Goal: Information Seeking & Learning: Understand process/instructions

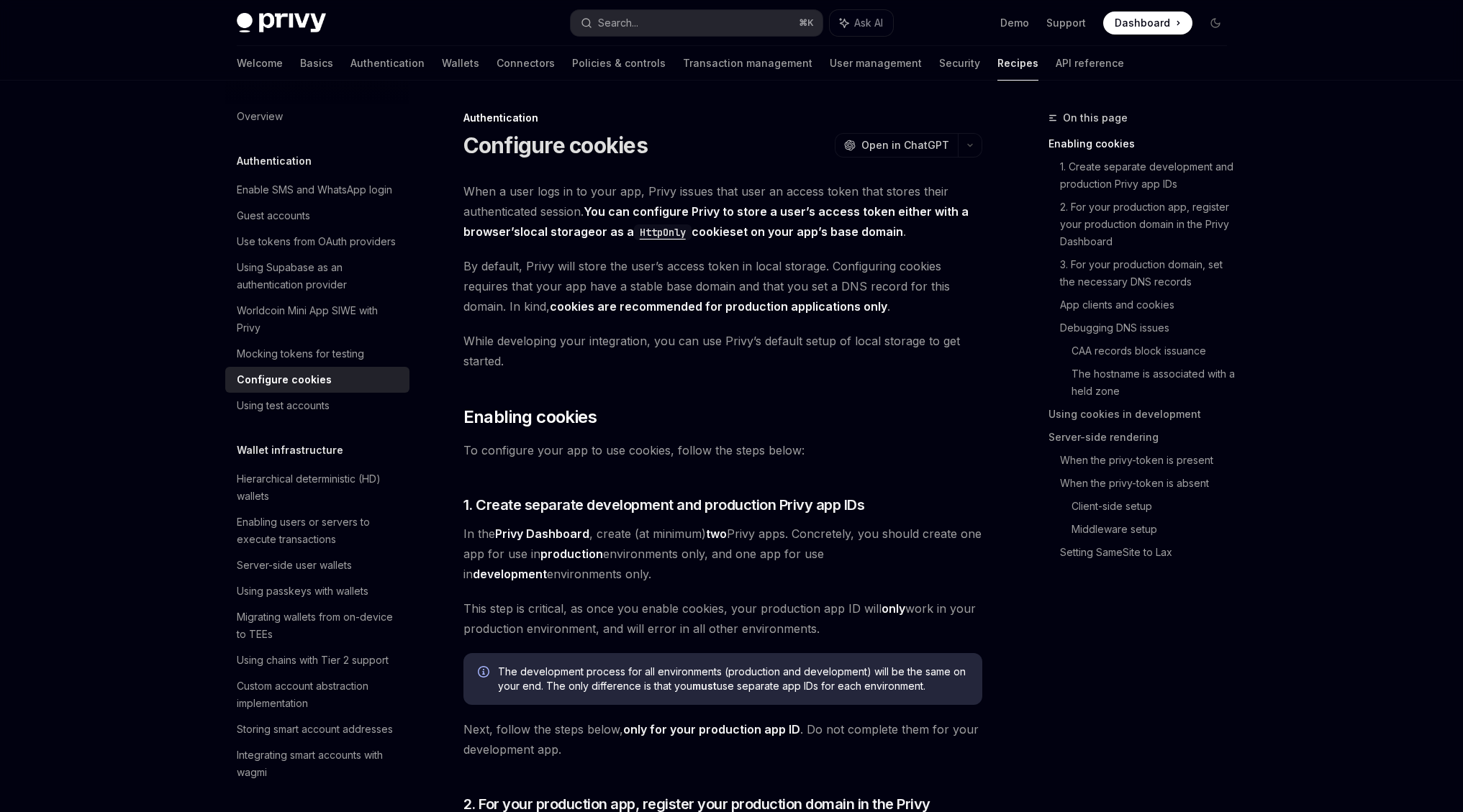
click at [775, 194] on span "When a user logs in to your app, Privy issues that user an access token that st…" at bounding box center [723, 210] width 518 height 60
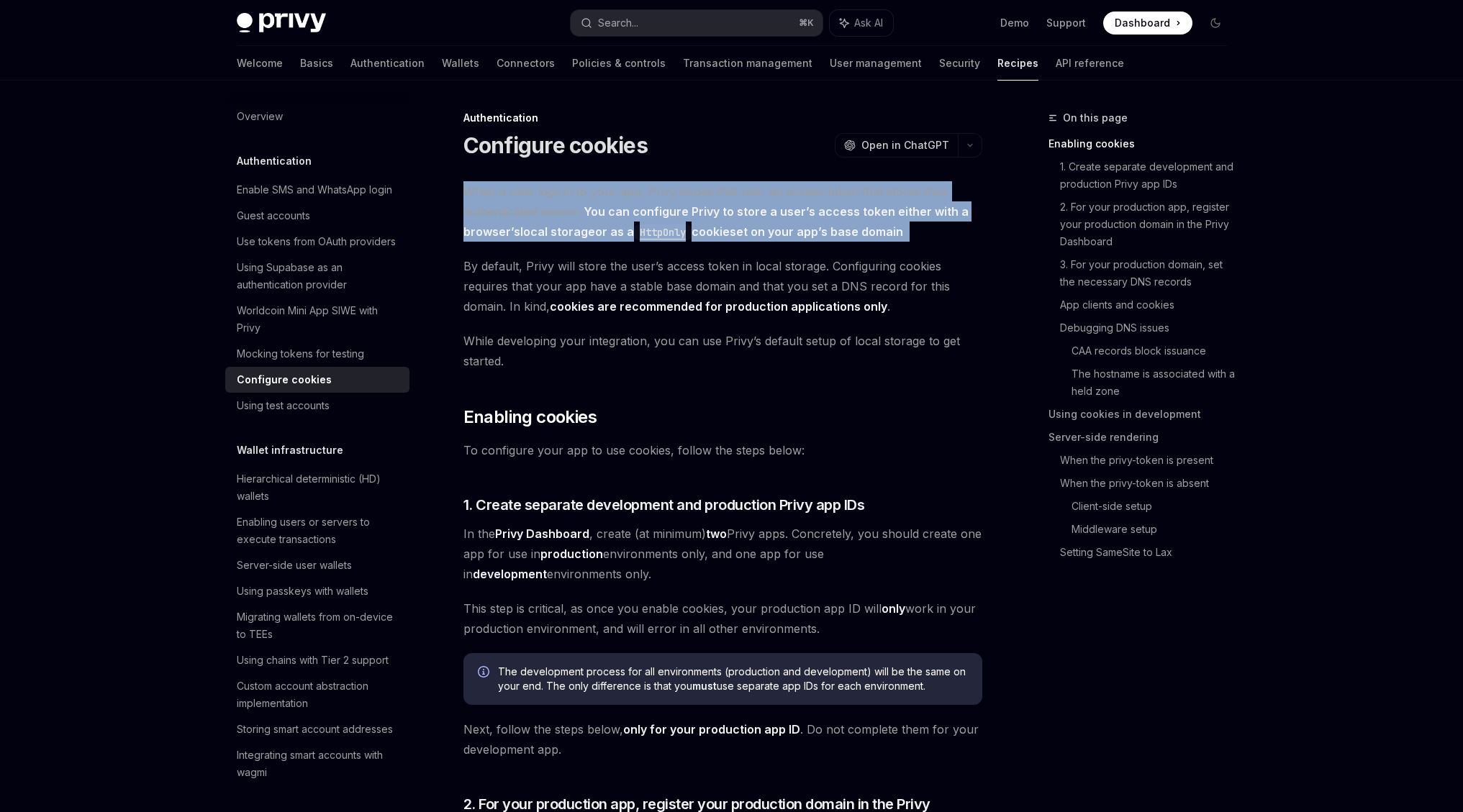
click at [775, 194] on span "When a user logs in to your app, Privy issues that user an access token that st…" at bounding box center [723, 210] width 518 height 60
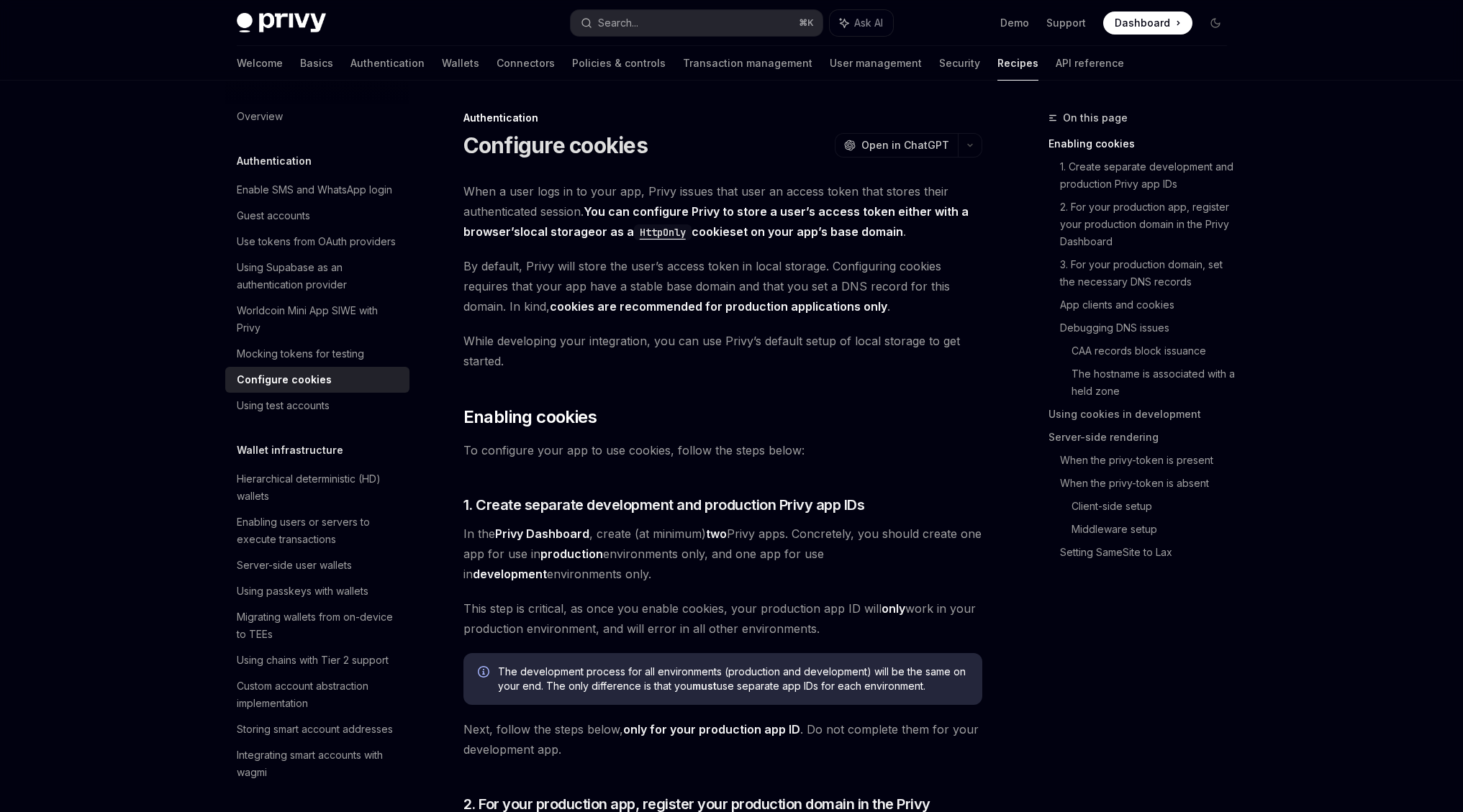
click at [790, 208] on strong "You can configure Privy to store a user’s access token either with a browser’s …" at bounding box center [716, 222] width 505 height 36
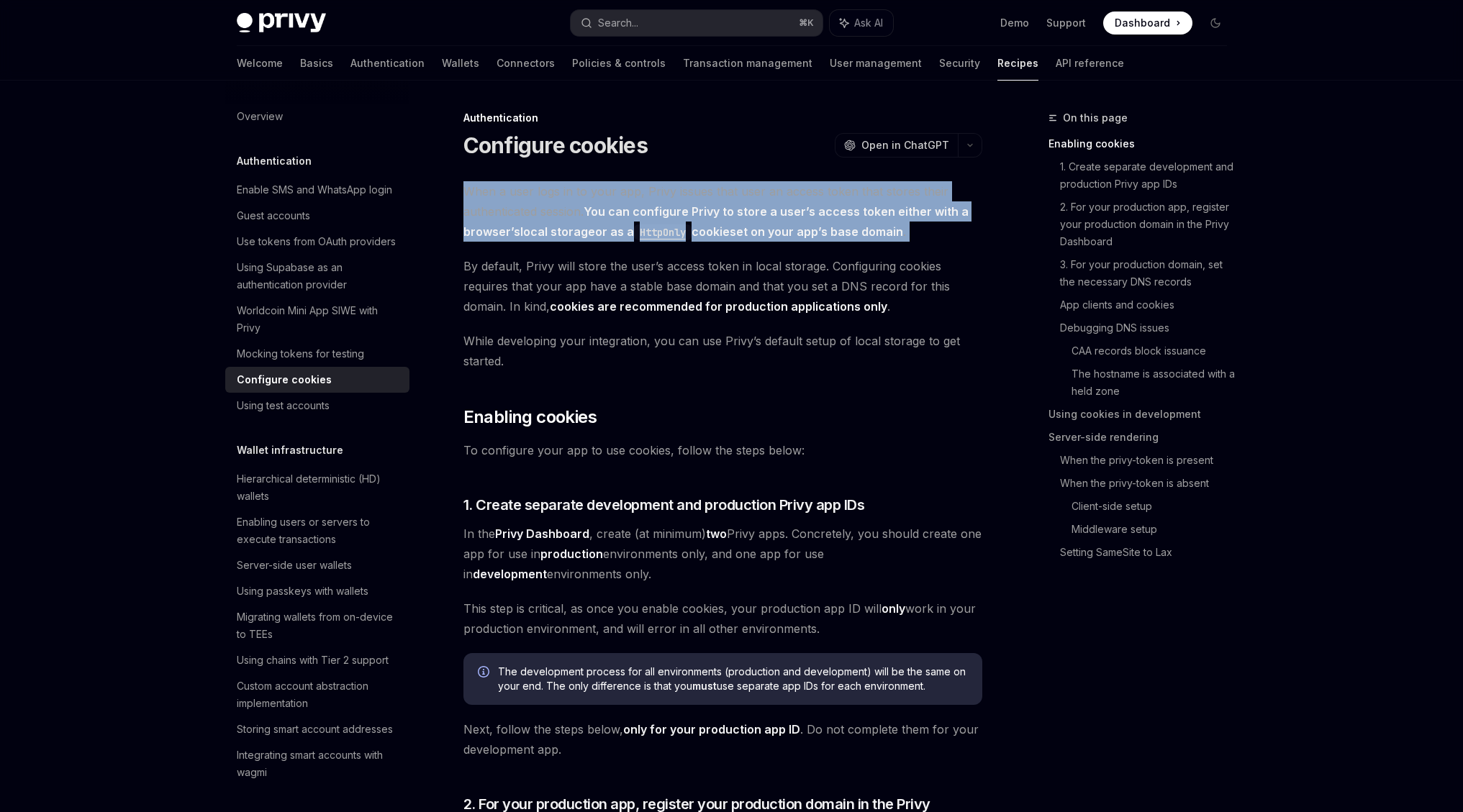
click at [790, 208] on strong "You can configure Privy to store a user’s access token either with a browser’s …" at bounding box center [716, 222] width 505 height 36
click at [790, 196] on span "When a user logs in to your app, Privy issues that user an access token that st…" at bounding box center [723, 210] width 518 height 60
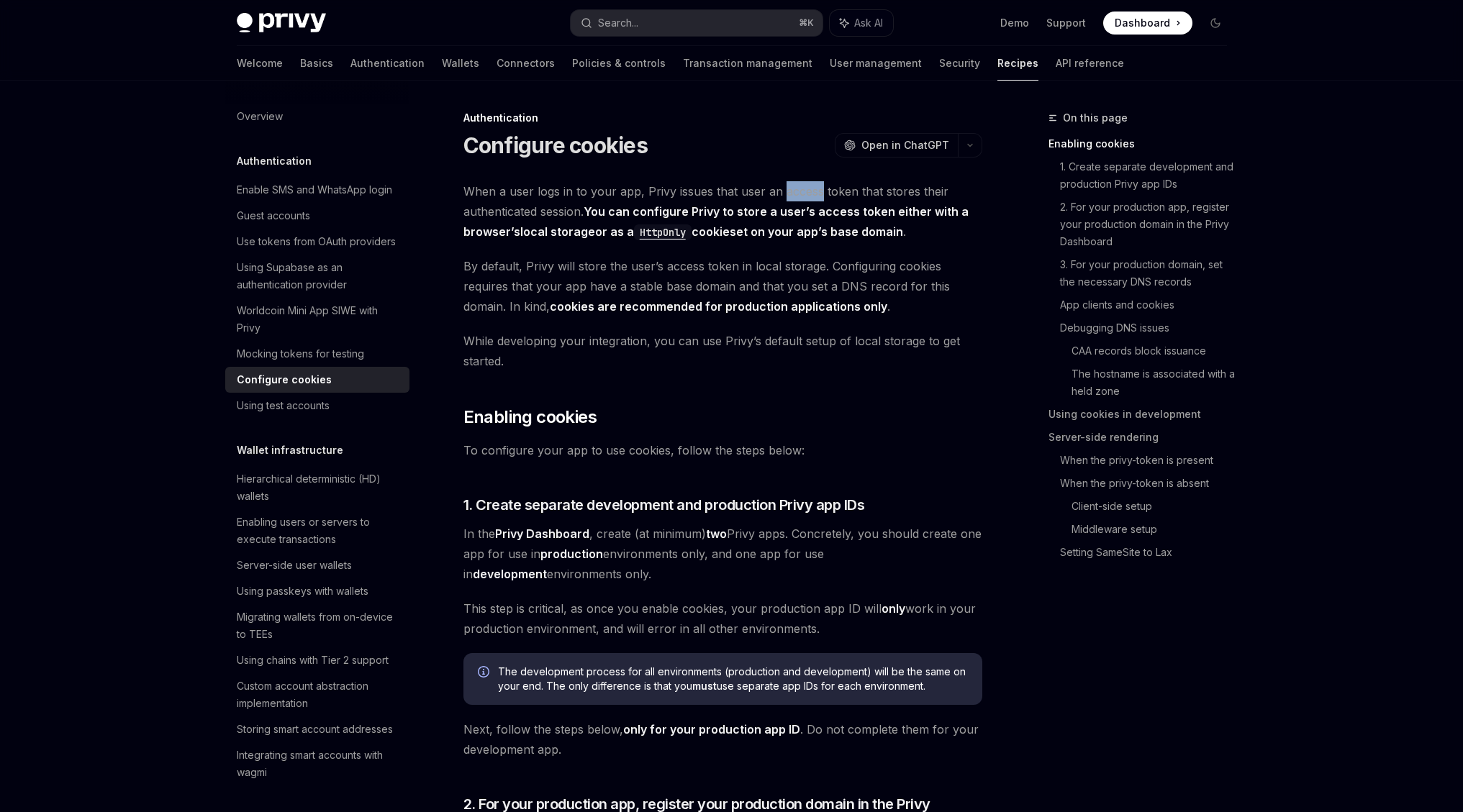
click at [790, 196] on span "When a user logs in to your app, Privy issues that user an access token that st…" at bounding box center [723, 210] width 518 height 60
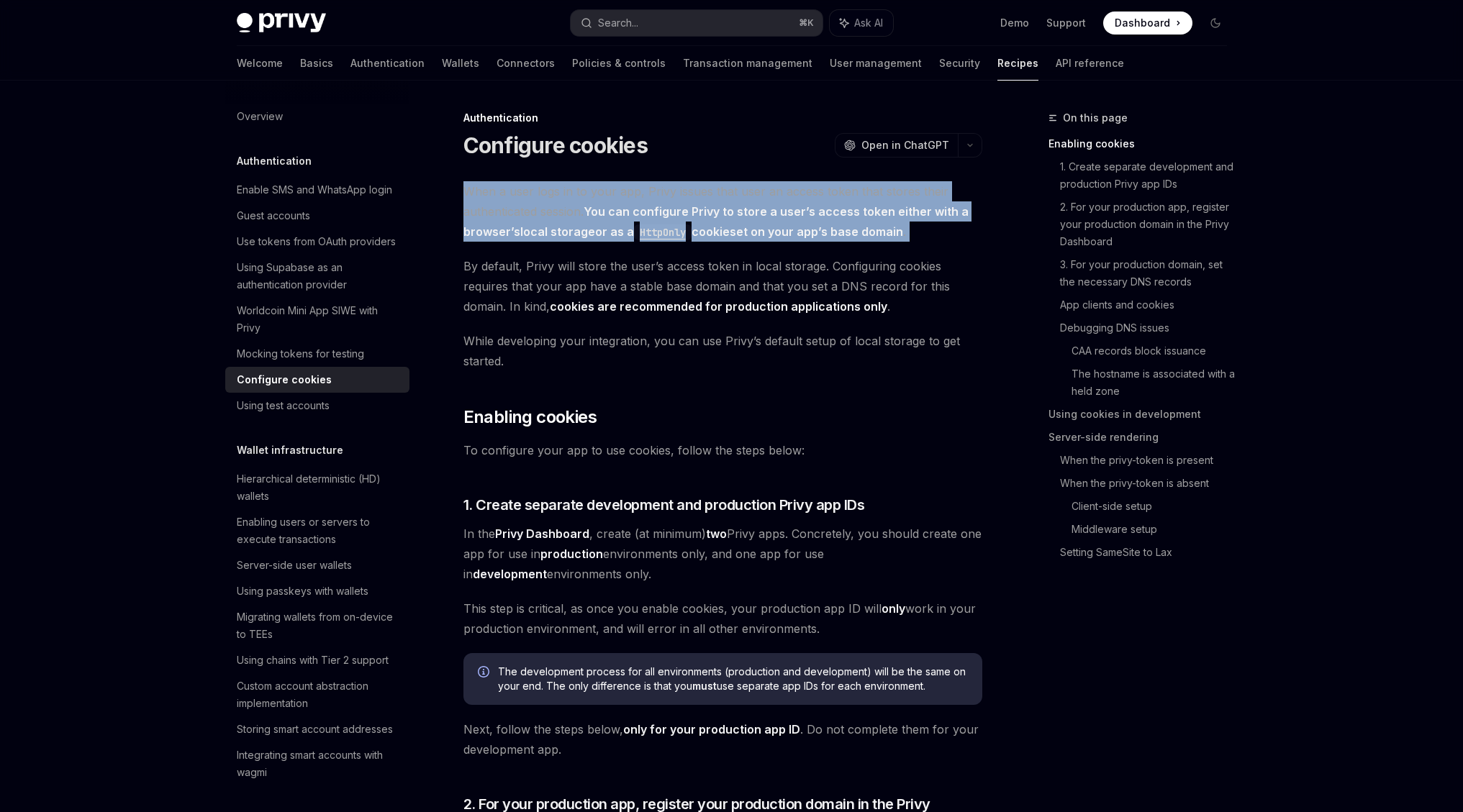
click at [790, 196] on span "When a user logs in to your app, Privy issues that user an access token that st…" at bounding box center [723, 210] width 518 height 60
click at [792, 218] on span "When a user logs in to your app, Privy issues that user an access token that st…" at bounding box center [723, 210] width 518 height 60
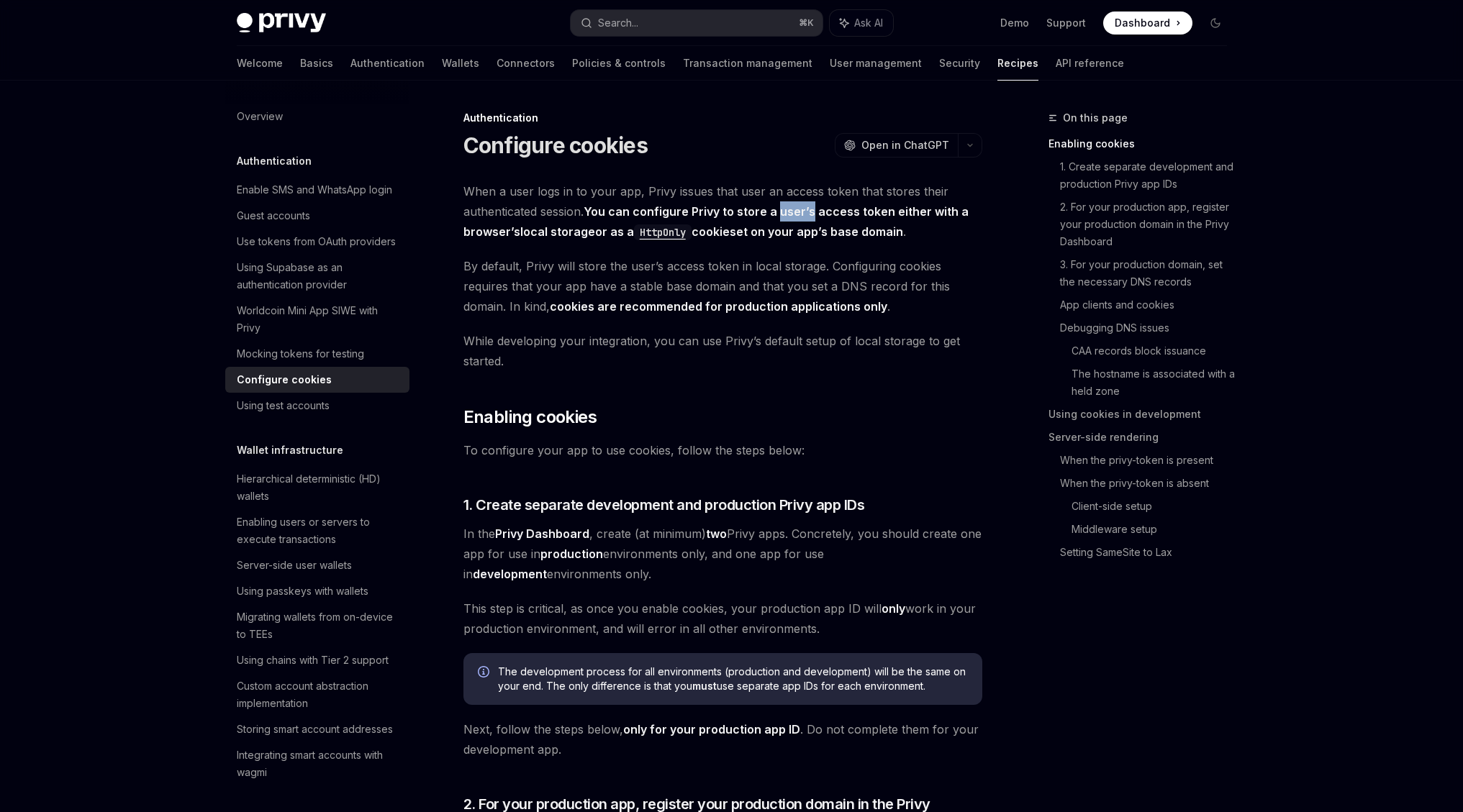
click at [792, 218] on span "When a user logs in to your app, Privy issues that user an access token that st…" at bounding box center [723, 210] width 518 height 60
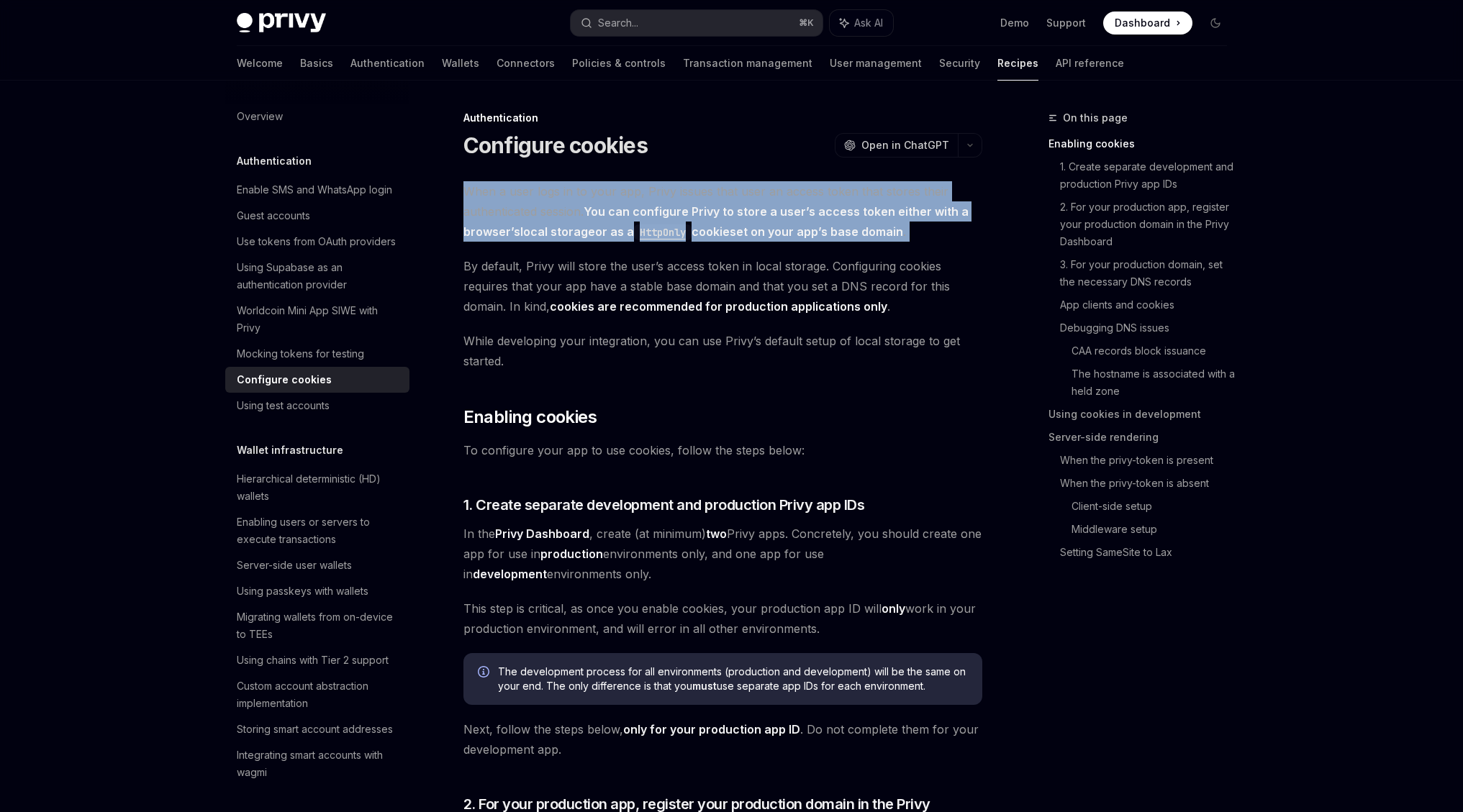
click at [792, 218] on span "When a user logs in to your app, Privy issues that user an access token that st…" at bounding box center [723, 210] width 518 height 60
click at [786, 230] on strong "You can configure Privy to store a user’s access token either with a browser’s …" at bounding box center [716, 222] width 505 height 36
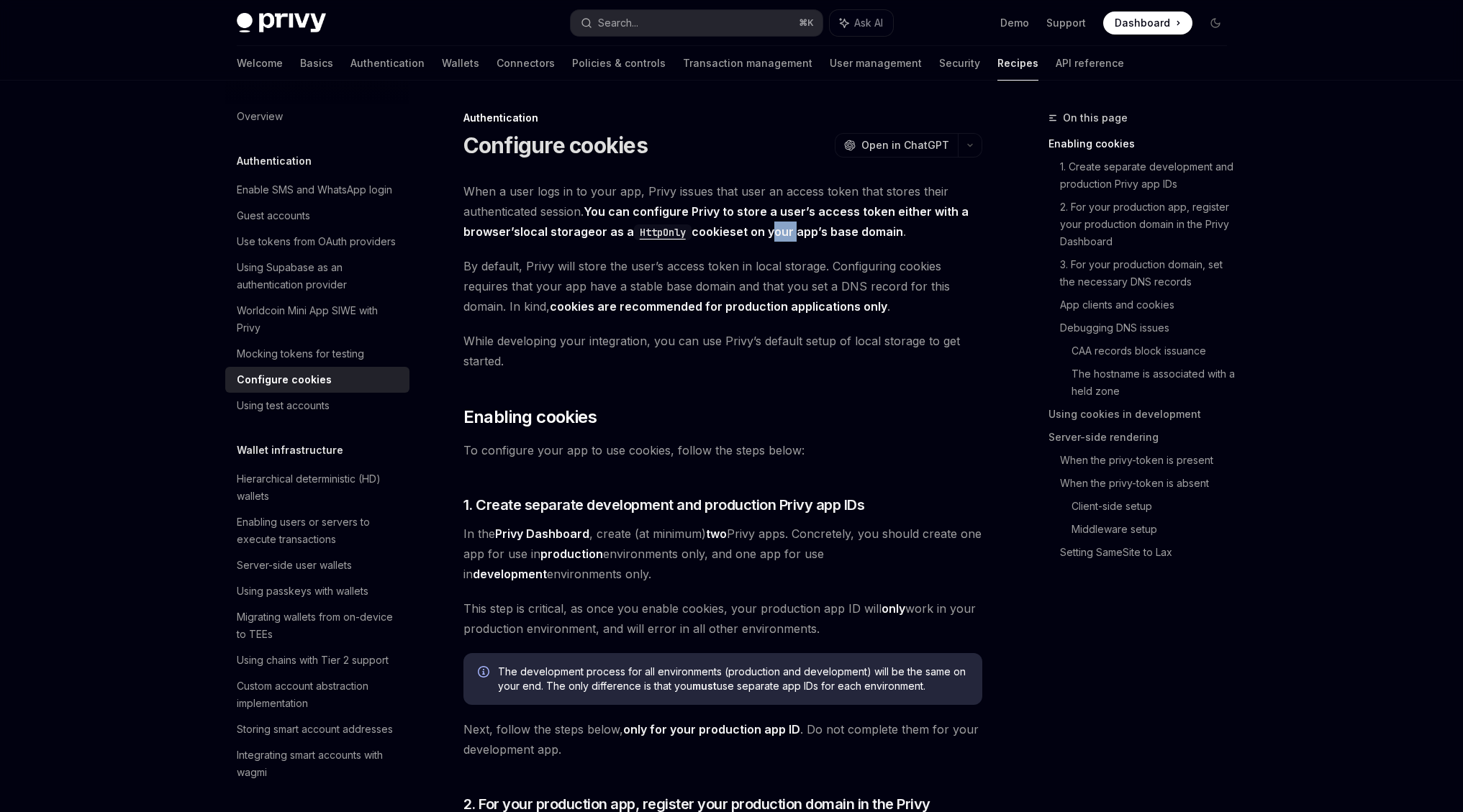
click at [786, 230] on strong "You can configure Privy to store a user’s access token either with a browser’s …" at bounding box center [716, 222] width 505 height 36
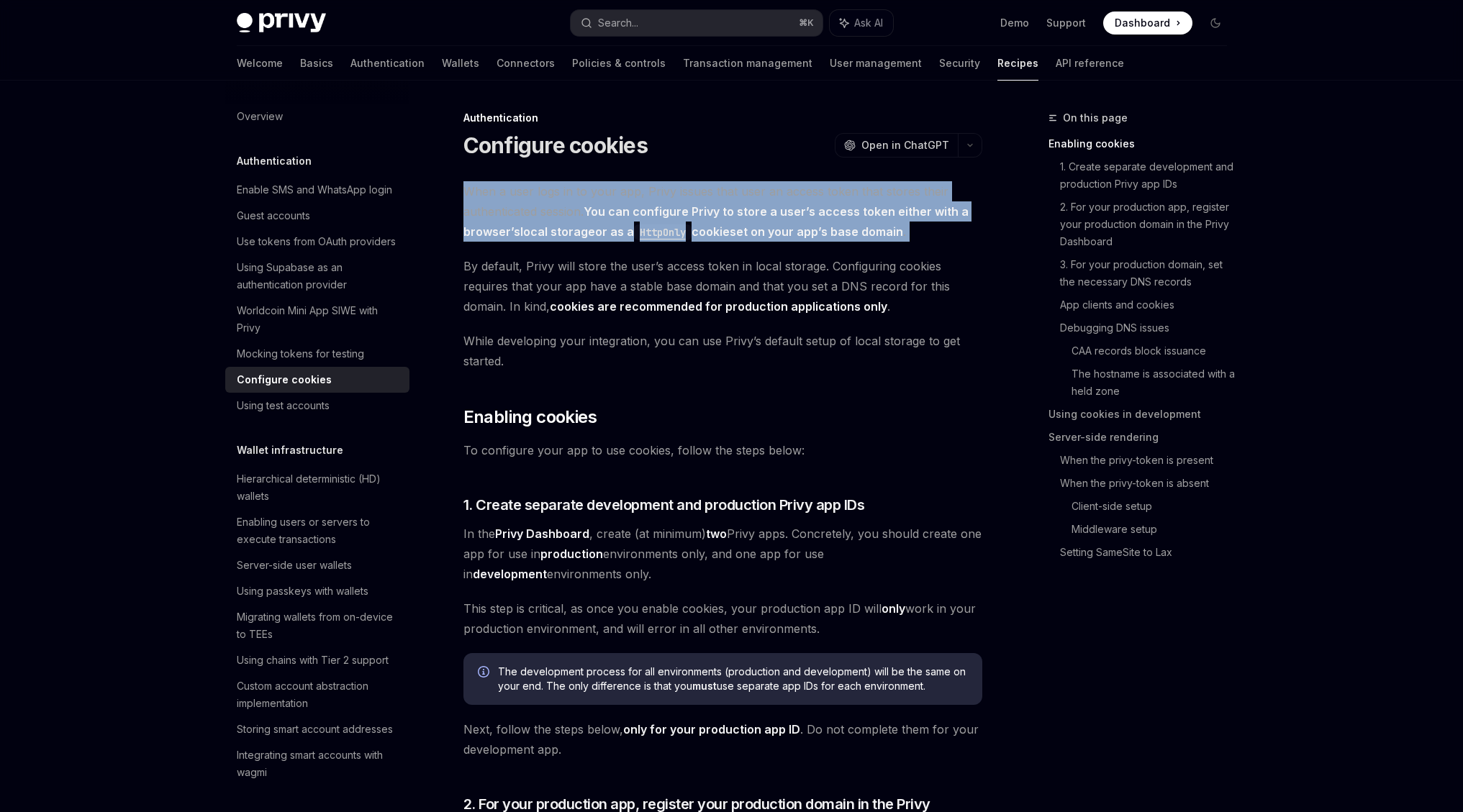
click at [786, 230] on strong "You can configure Privy to store a user’s access token either with a browser’s …" at bounding box center [716, 222] width 505 height 36
click at [796, 223] on span "When a user logs in to your app, Privy issues that user an access token that st…" at bounding box center [723, 210] width 518 height 60
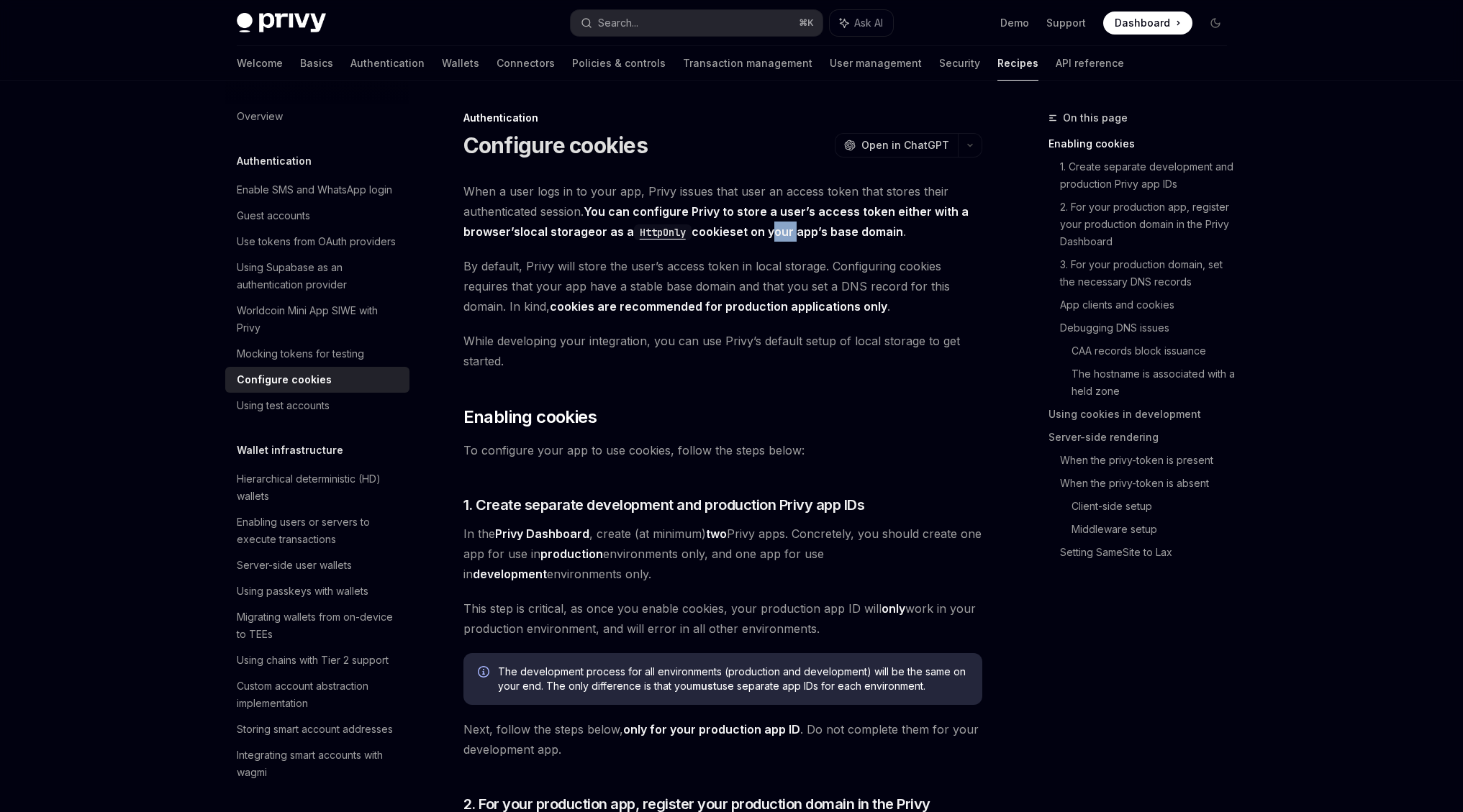
click at [796, 223] on span "When a user logs in to your app, Privy issues that user an access token that st…" at bounding box center [723, 210] width 518 height 60
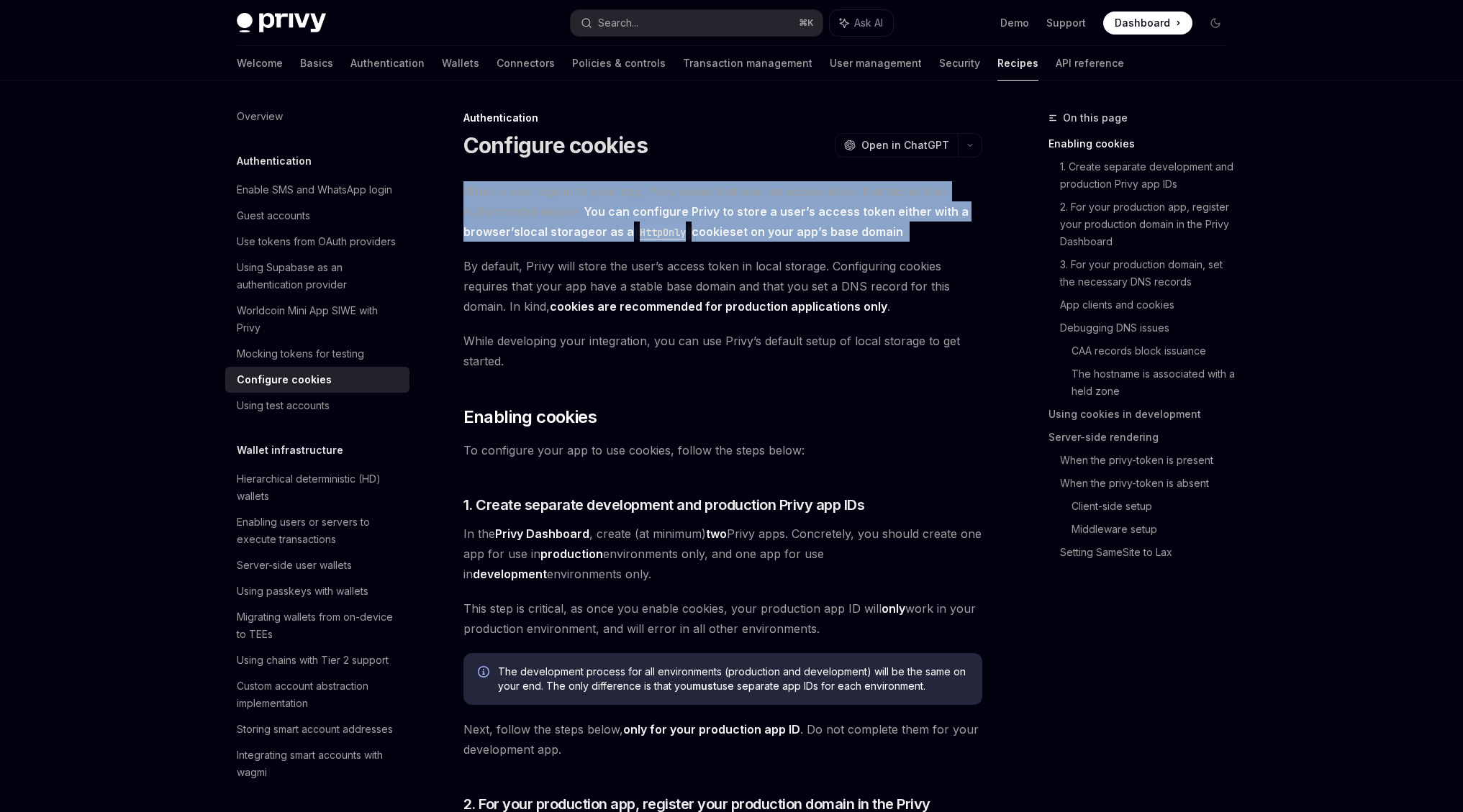
click at [796, 223] on span "When a user logs in to your app, Privy issues that user an access token that st…" at bounding box center [723, 210] width 518 height 60
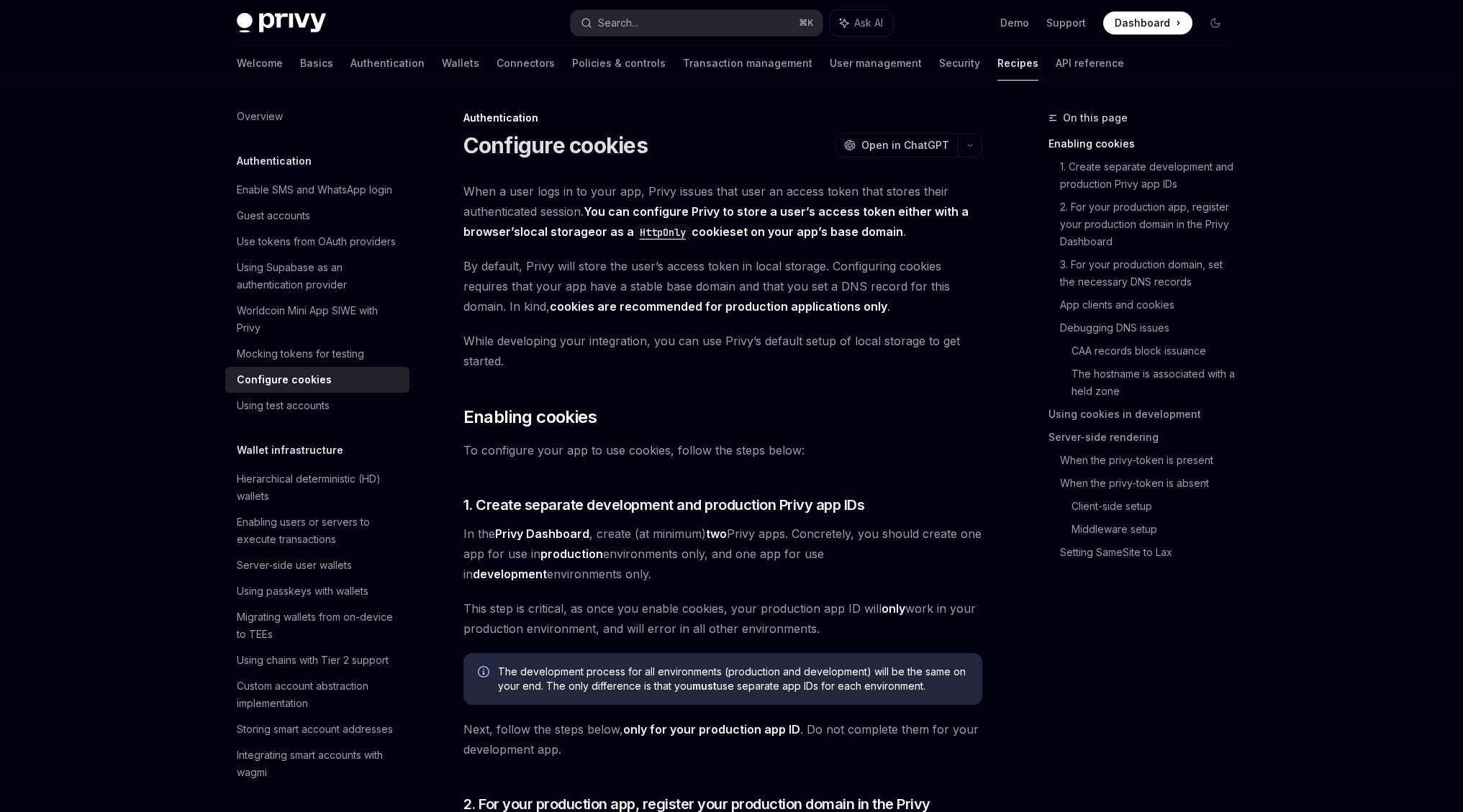
click at [780, 262] on span "By default, Privy will store the user’s access token in local storage. Configur…" at bounding box center [723, 286] width 518 height 60
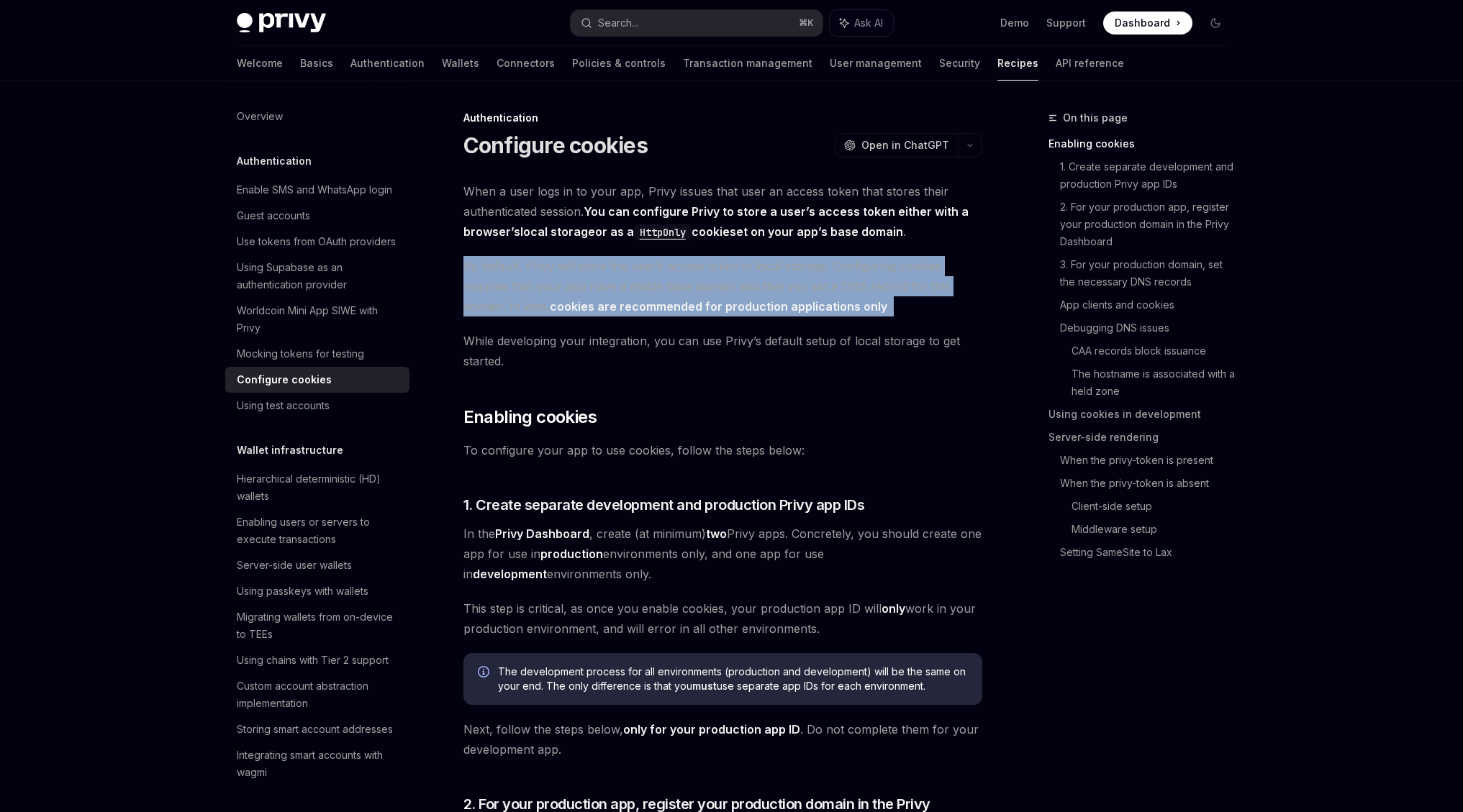
click at [780, 262] on span "By default, Privy will store the user’s access token in local storage. Configur…" at bounding box center [723, 286] width 518 height 60
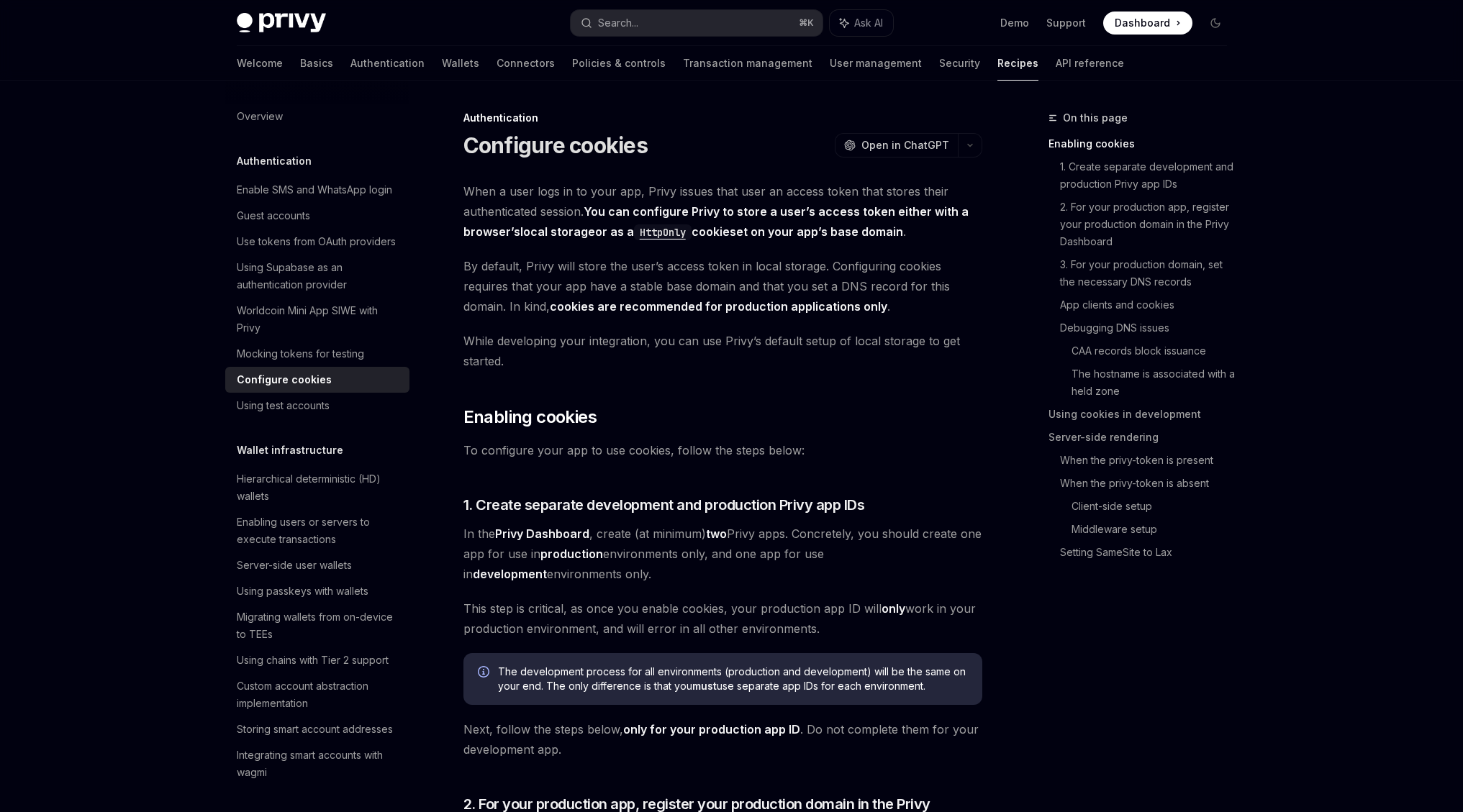
click at [778, 282] on span "By default, Privy will store the user’s access token in local storage. Configur…" at bounding box center [723, 286] width 518 height 60
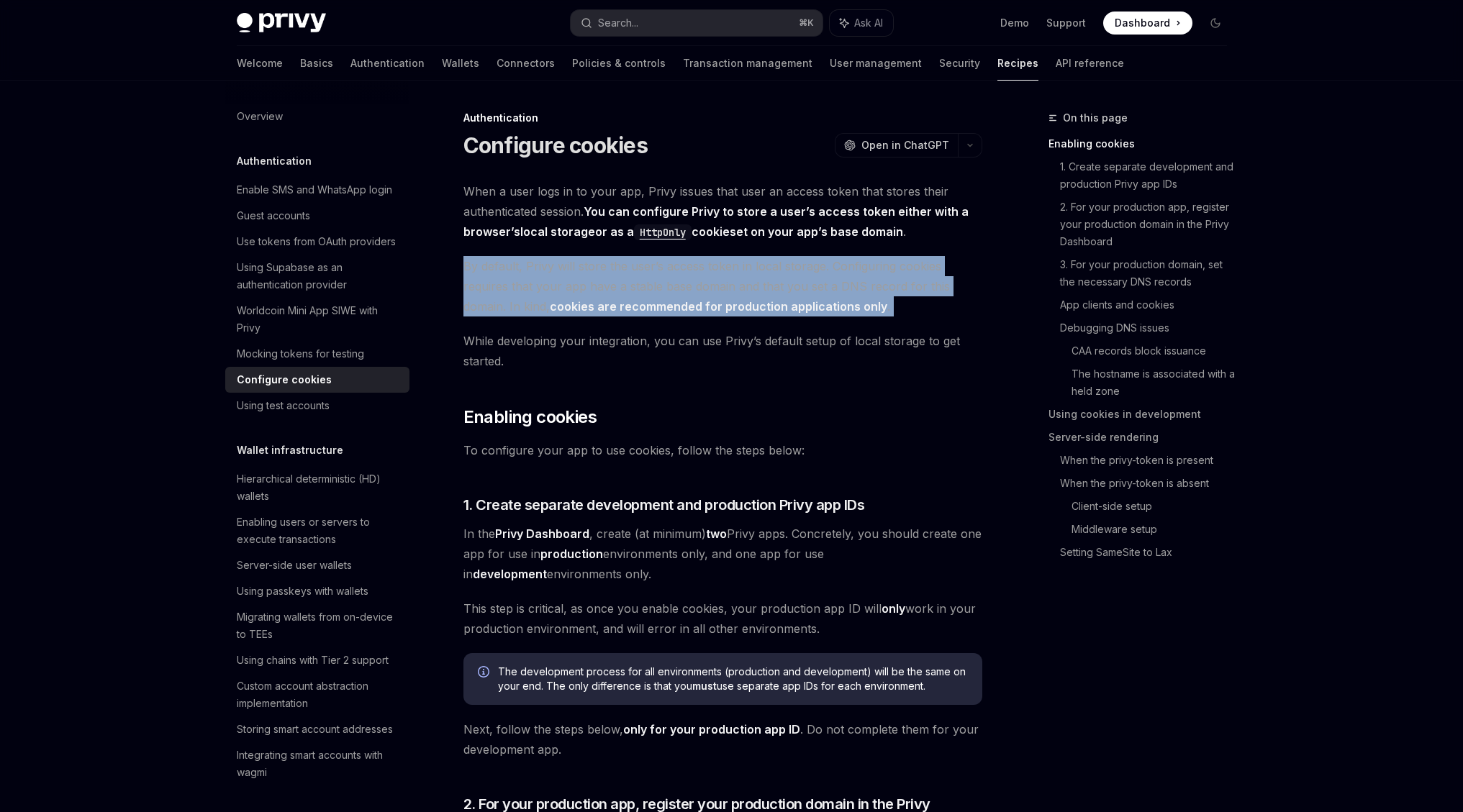
click at [778, 282] on span "By default, Privy will store the user’s access token in local storage. Configur…" at bounding box center [723, 286] width 518 height 60
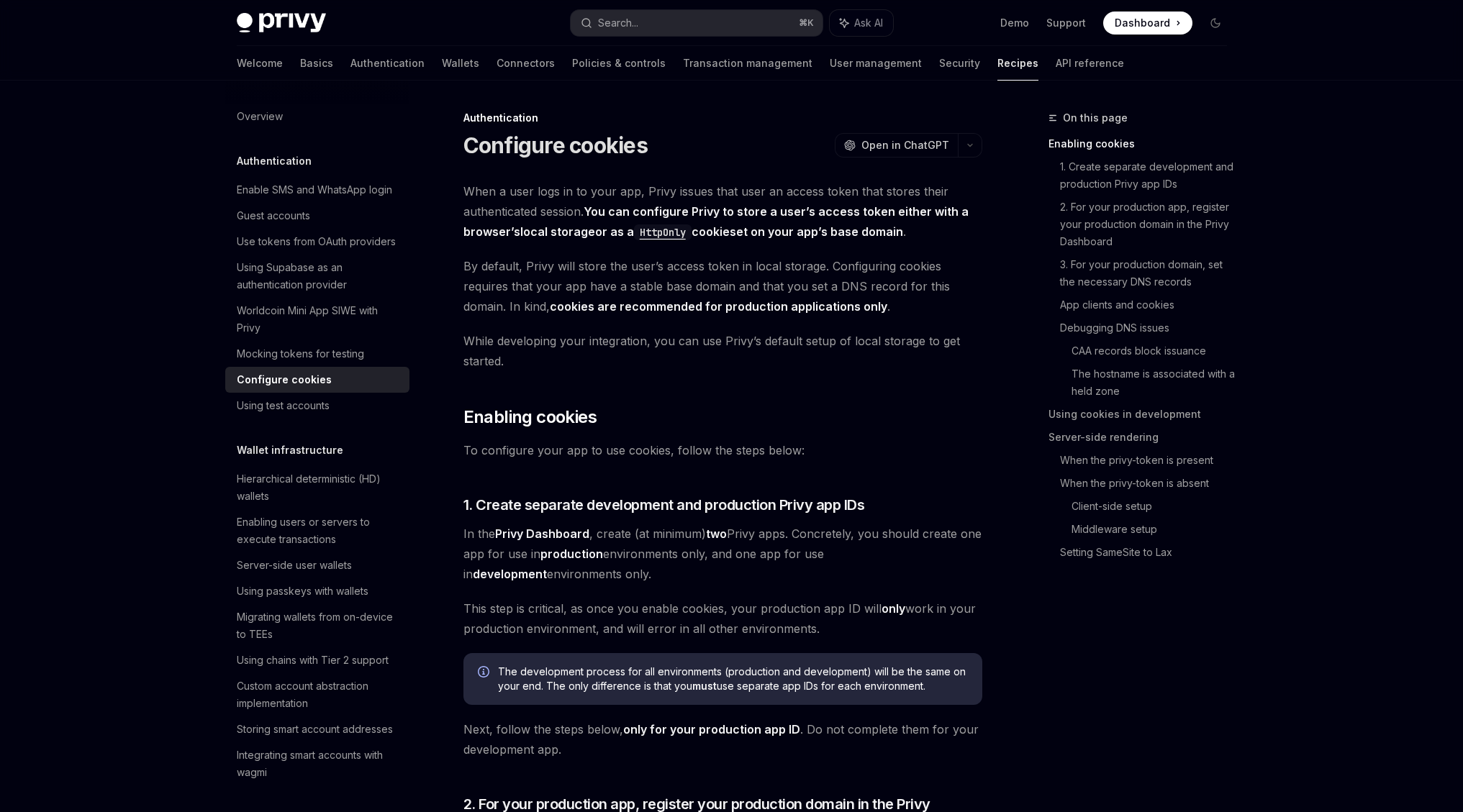
click at [798, 263] on span "By default, Privy will store the user’s access token in local storage. Configur…" at bounding box center [723, 286] width 518 height 60
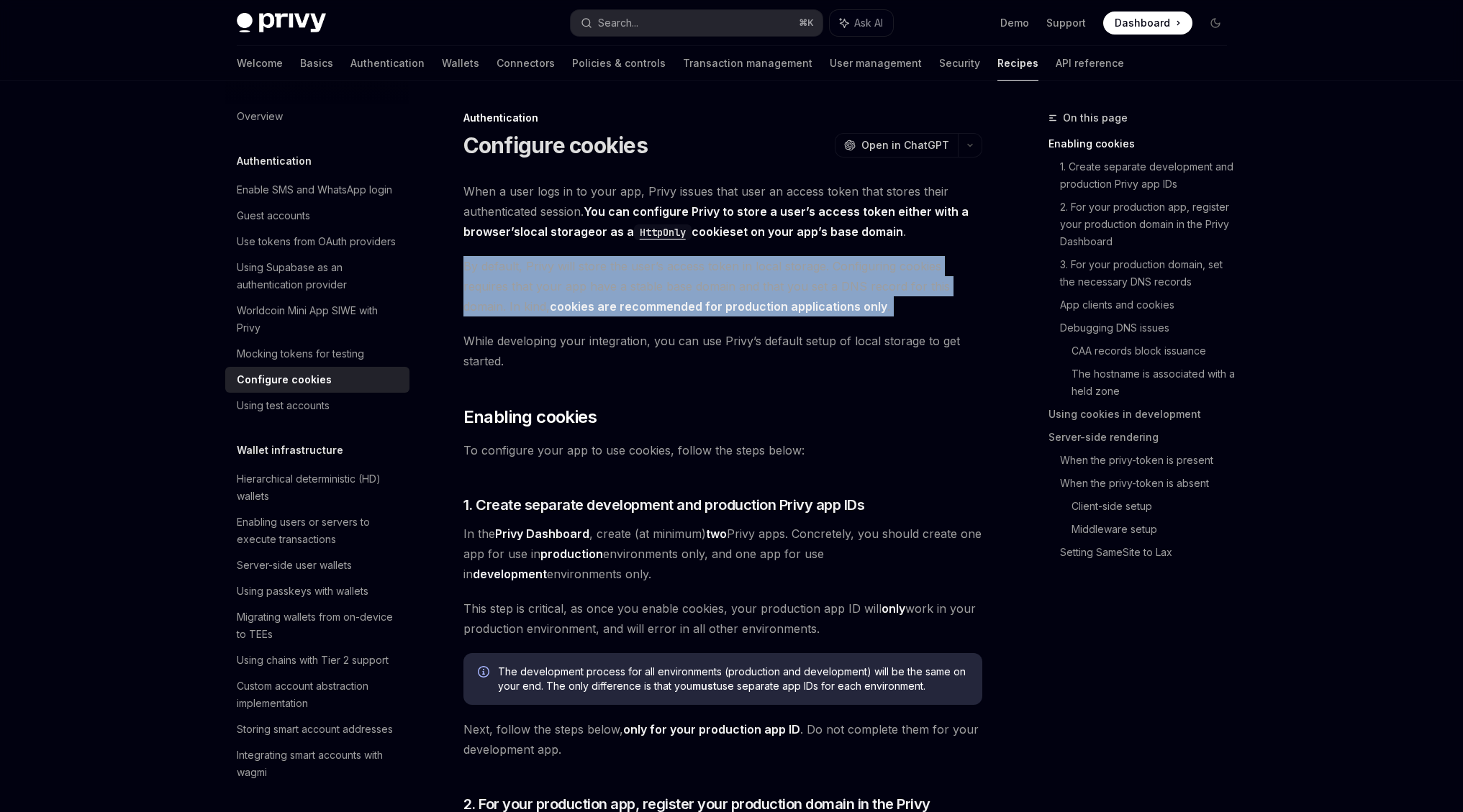
click at [798, 263] on span "By default, Privy will store the user’s access token in local storage. Configur…" at bounding box center [723, 286] width 518 height 60
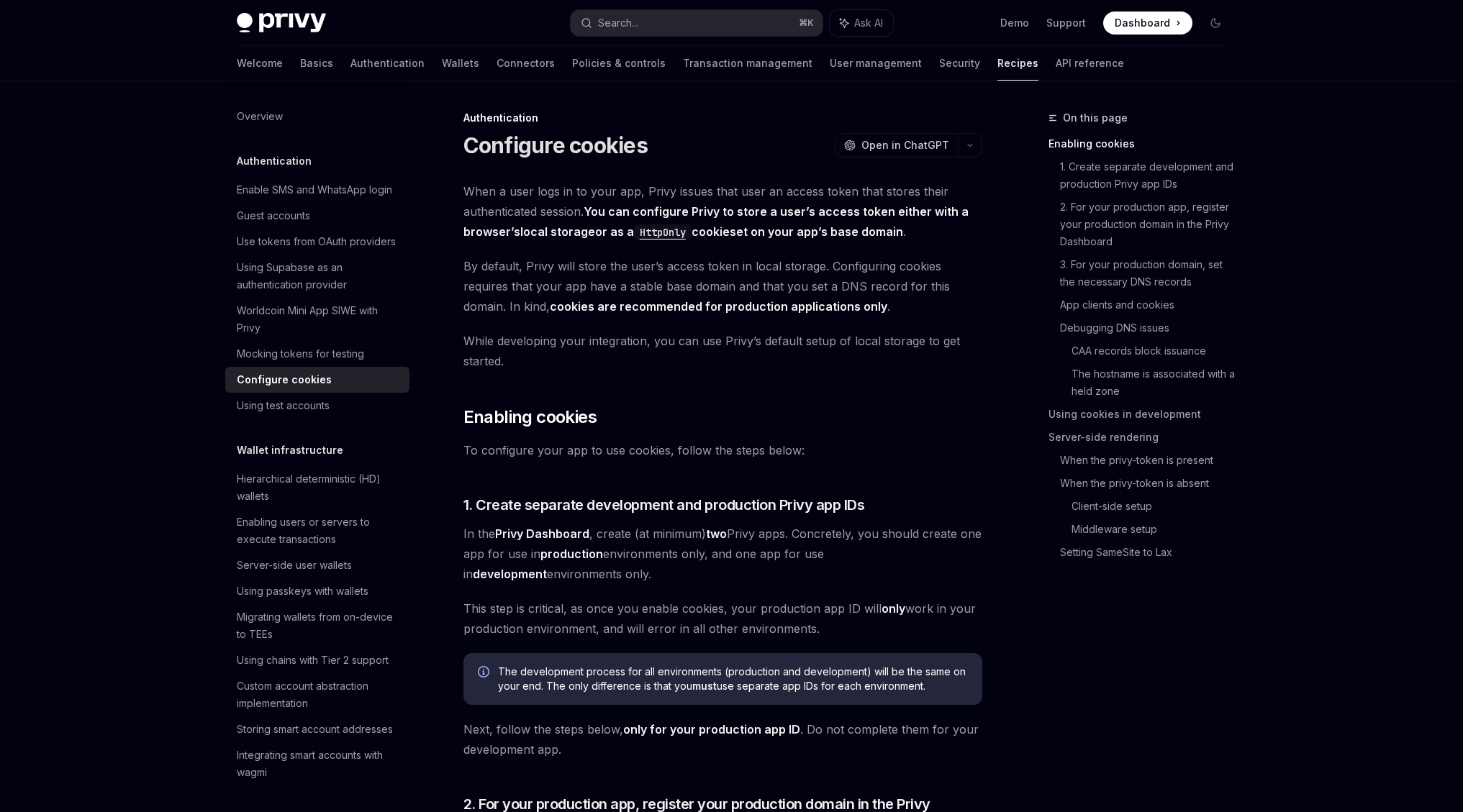
click at [791, 294] on span "By default, Privy will store the user’s access token in local storage. Configur…" at bounding box center [723, 286] width 518 height 60
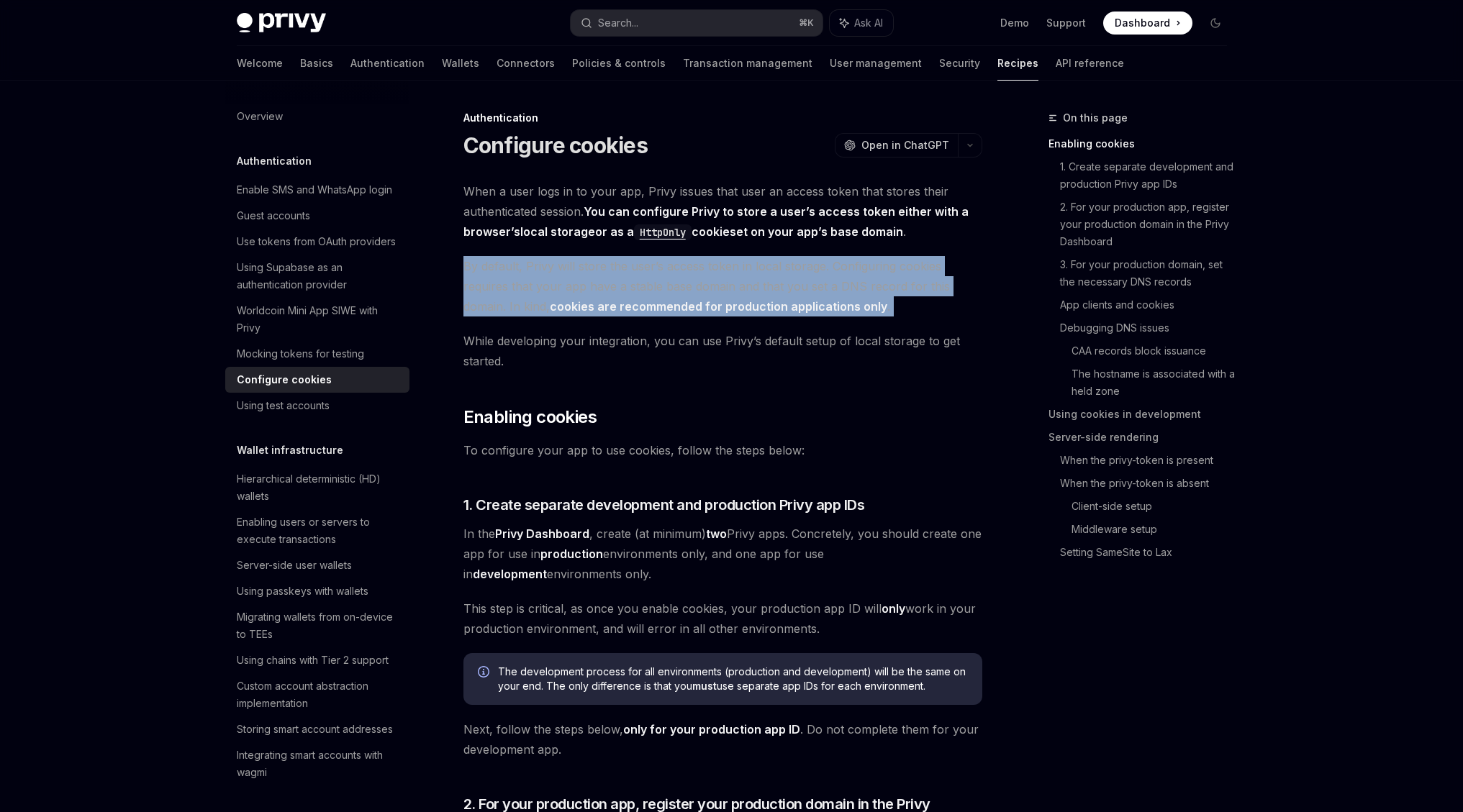
click at [791, 294] on span "By default, Privy will store the user’s access token in local storage. Configur…" at bounding box center [723, 286] width 518 height 60
click at [805, 276] on span "By default, Privy will store the user’s access token in local storage. Configur…" at bounding box center [723, 286] width 518 height 60
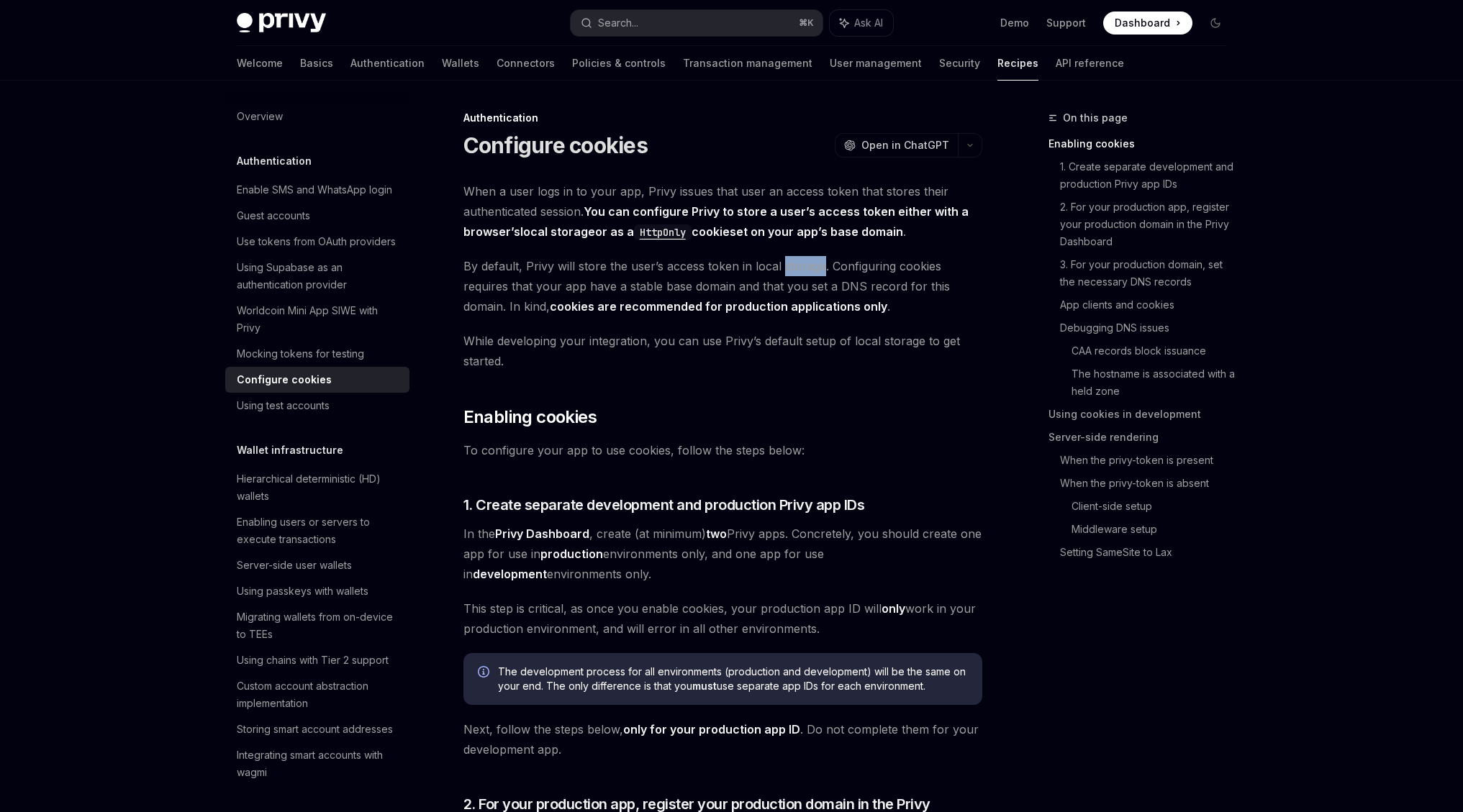
click at [805, 276] on span "By default, Privy will store the user’s access token in local storage. Configur…" at bounding box center [723, 286] width 518 height 60
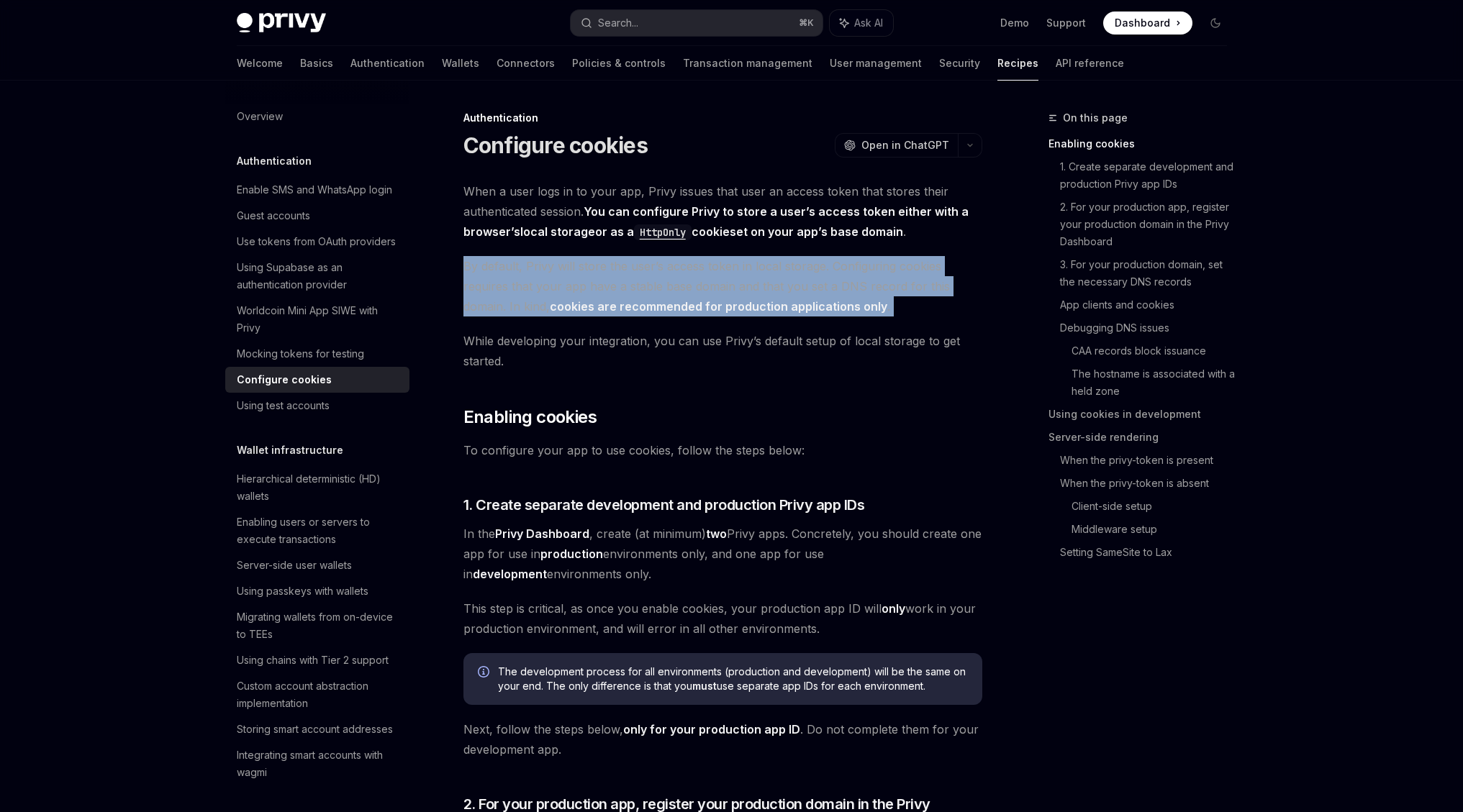
click at [805, 276] on span "By default, Privy will store the user’s access token in local storage. Configur…" at bounding box center [723, 286] width 518 height 60
click at [779, 284] on span "By default, Privy will store the user’s access token in local storage. Configur…" at bounding box center [723, 286] width 518 height 60
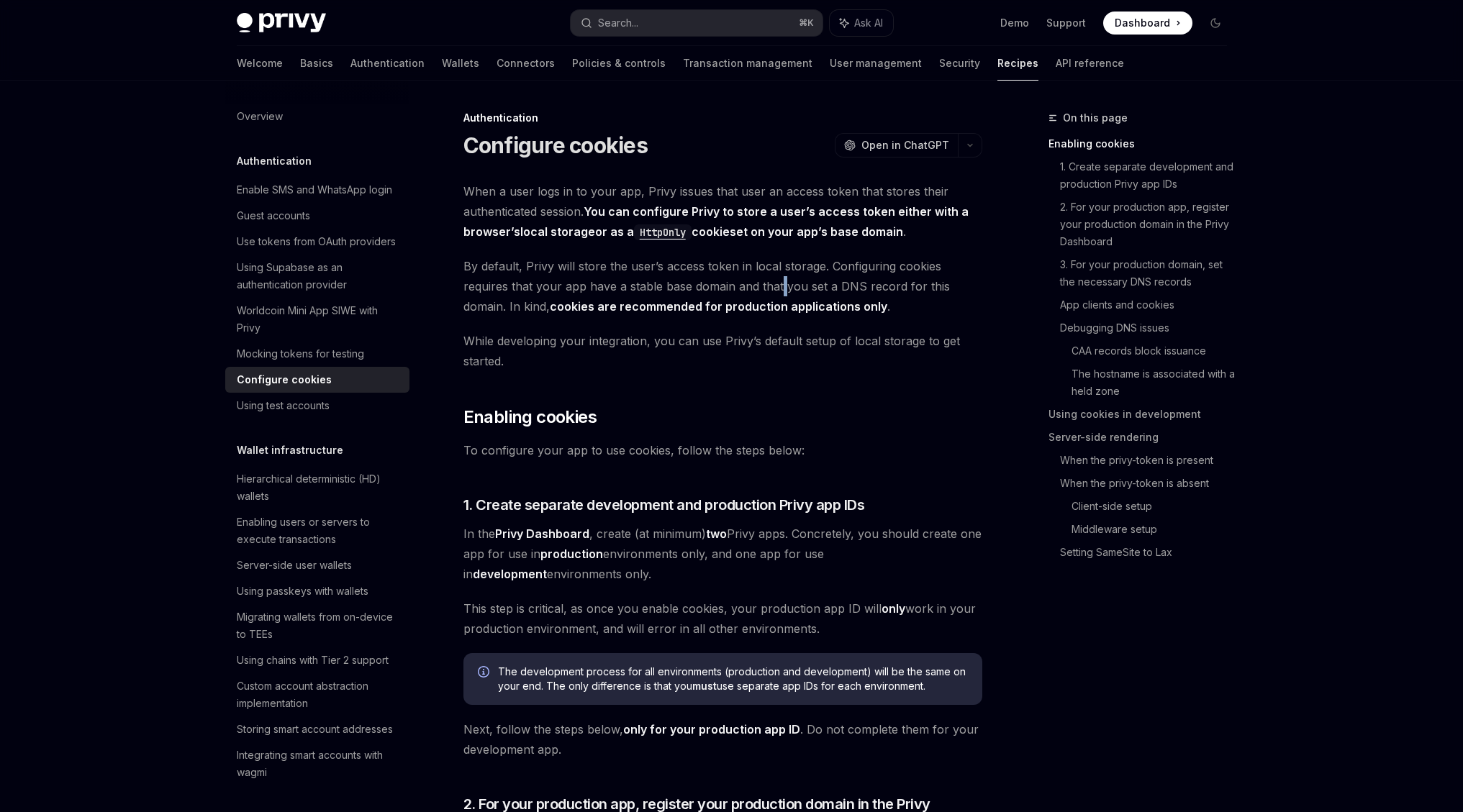
click at [779, 284] on span "By default, Privy will store the user’s access token in local storage. Configur…" at bounding box center [723, 286] width 518 height 60
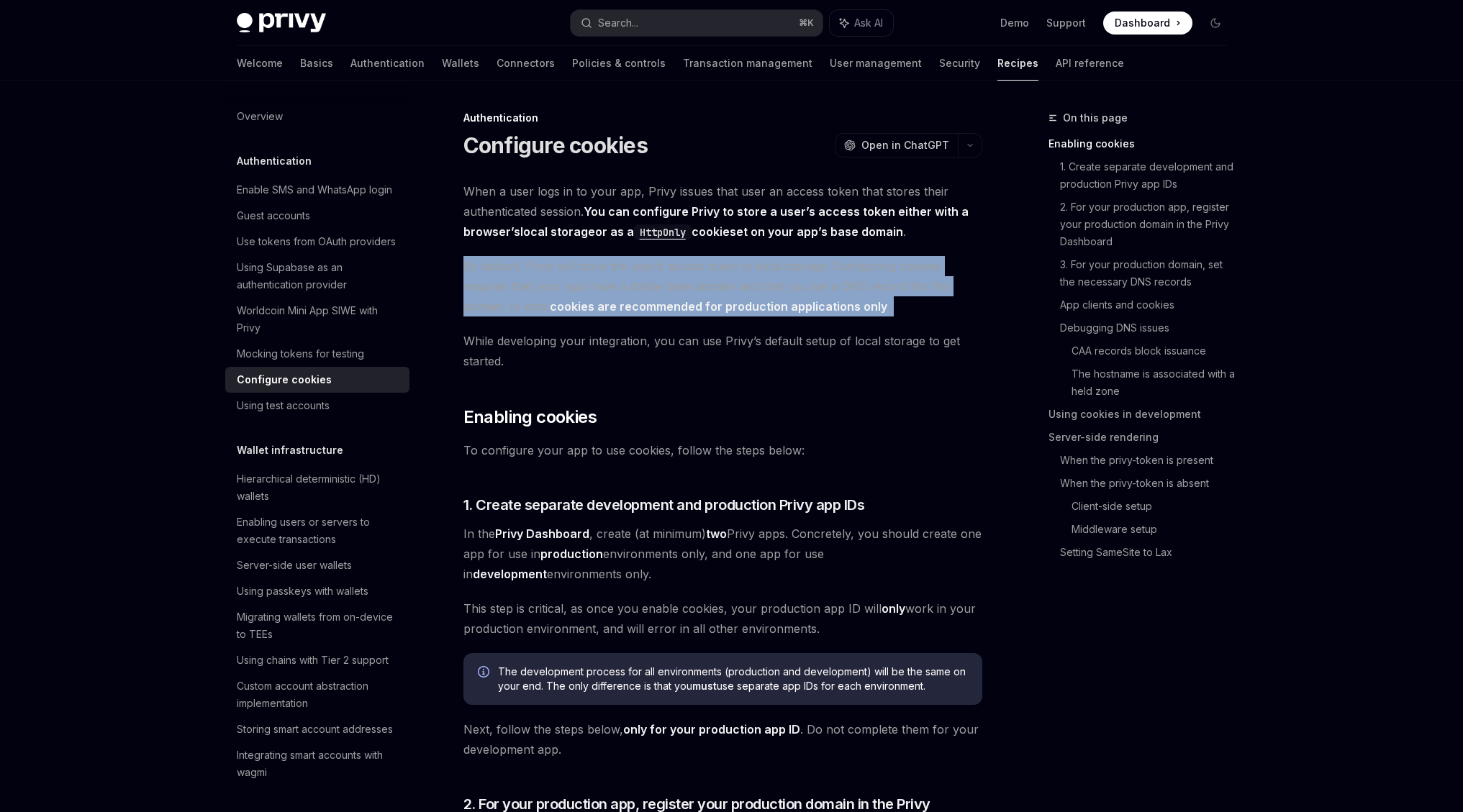
click at [779, 284] on span "By default, Privy will store the user’s access token in local storage. Configur…" at bounding box center [723, 286] width 518 height 60
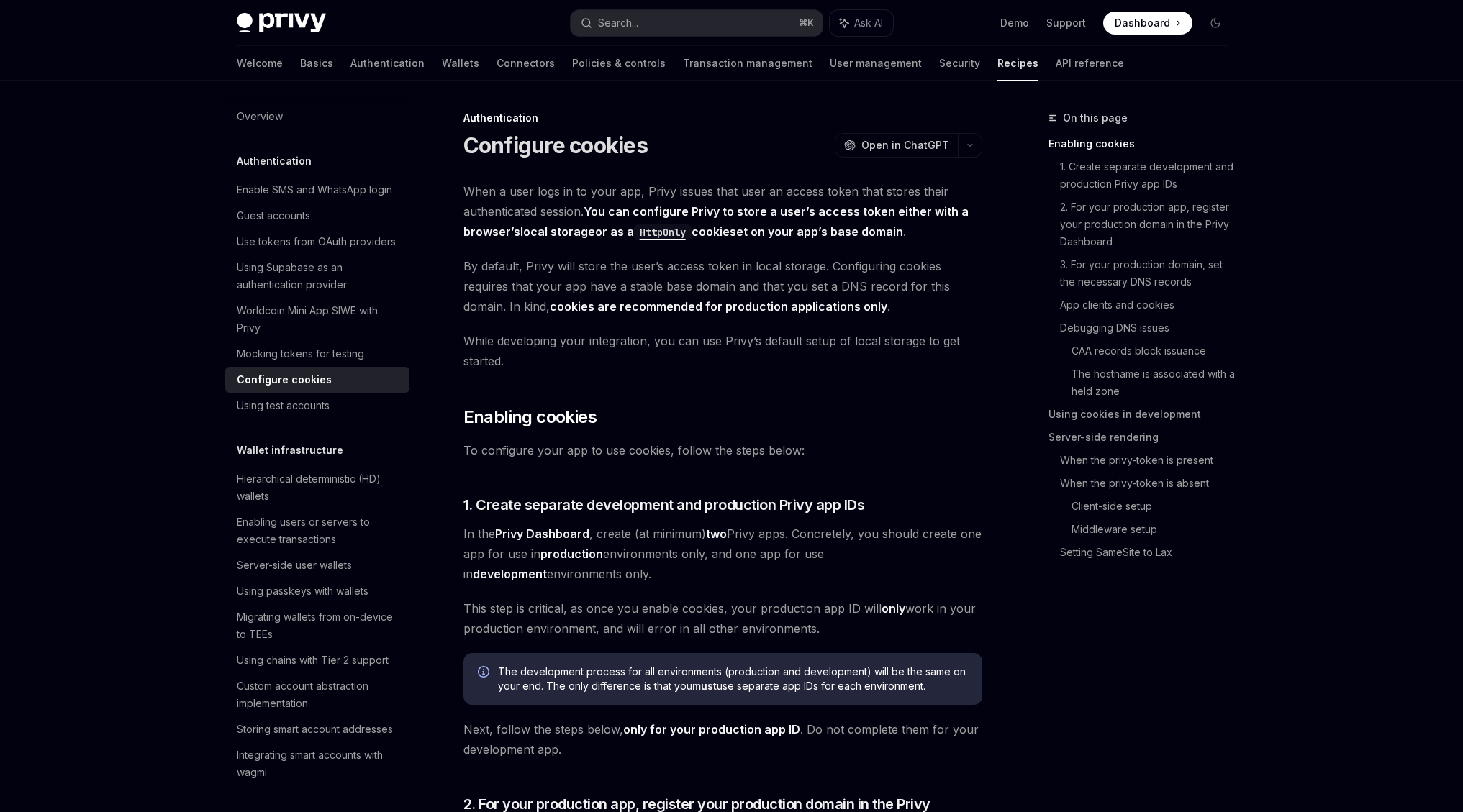
click at [774, 303] on strong "cookies are recommended for production applications only" at bounding box center [718, 306] width 337 height 15
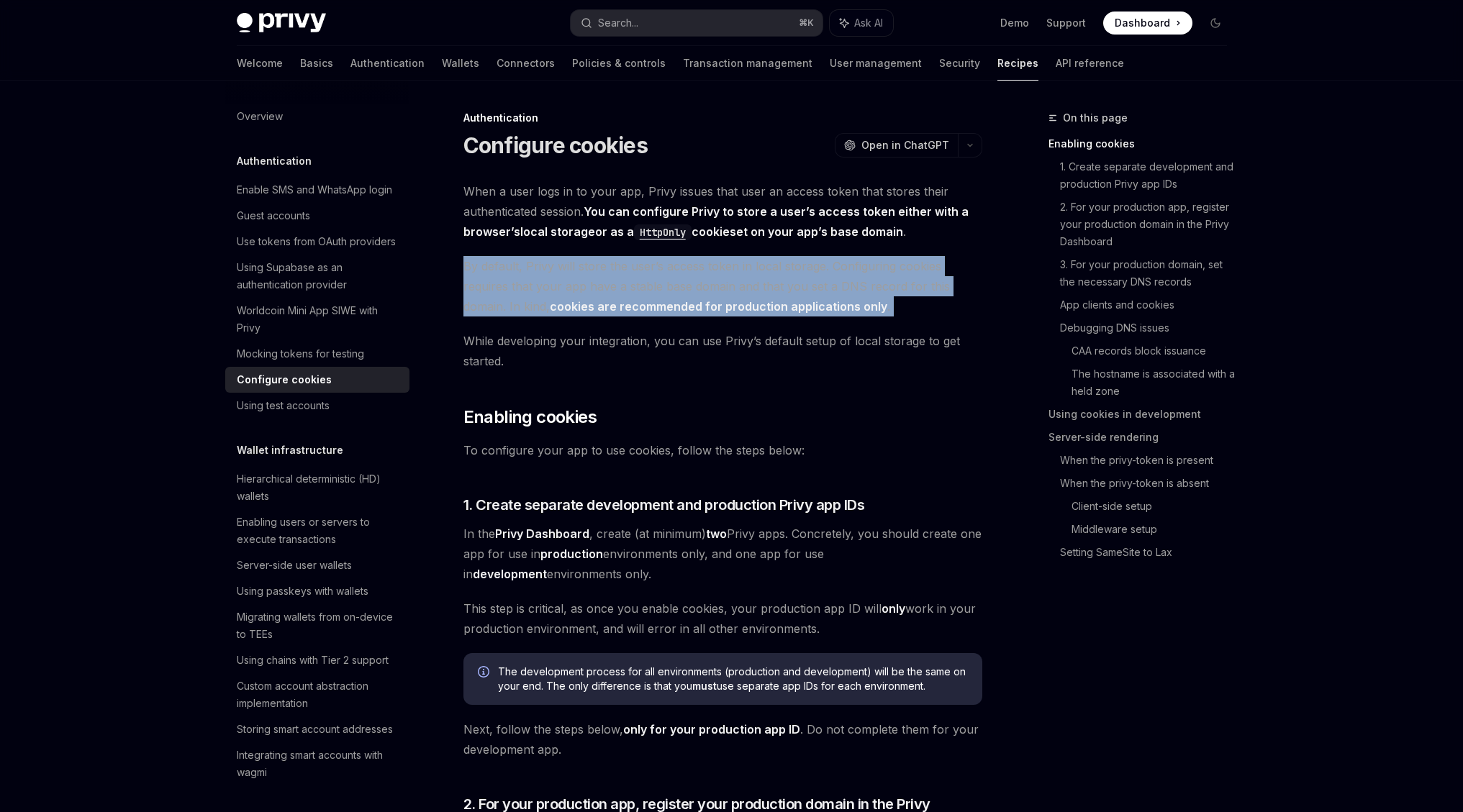
click at [774, 303] on strong "cookies are recommended for production applications only" at bounding box center [718, 306] width 337 height 15
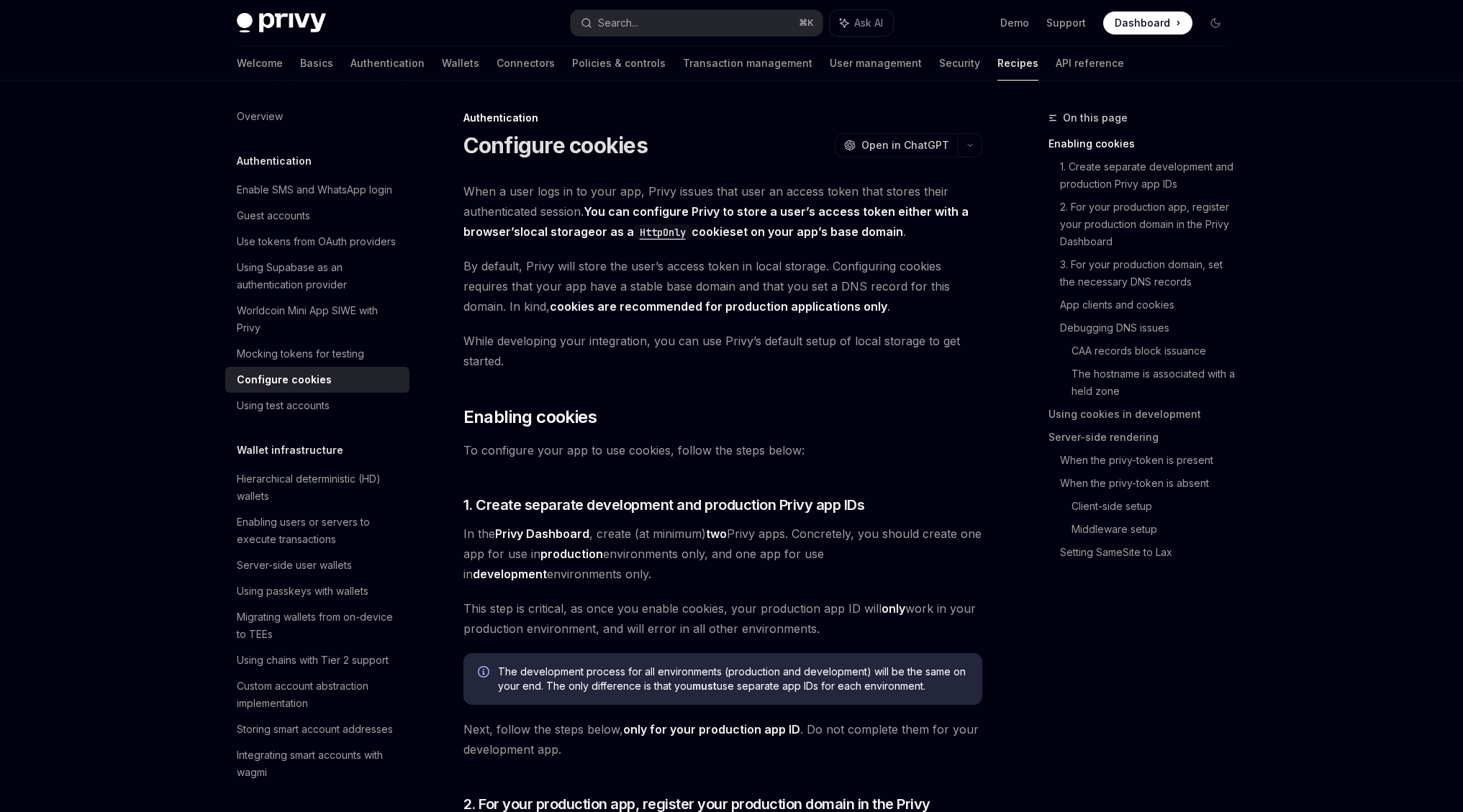
click at [770, 340] on span "While developing your integration, you can use Privy’s default setup of local s…" at bounding box center [723, 351] width 518 height 40
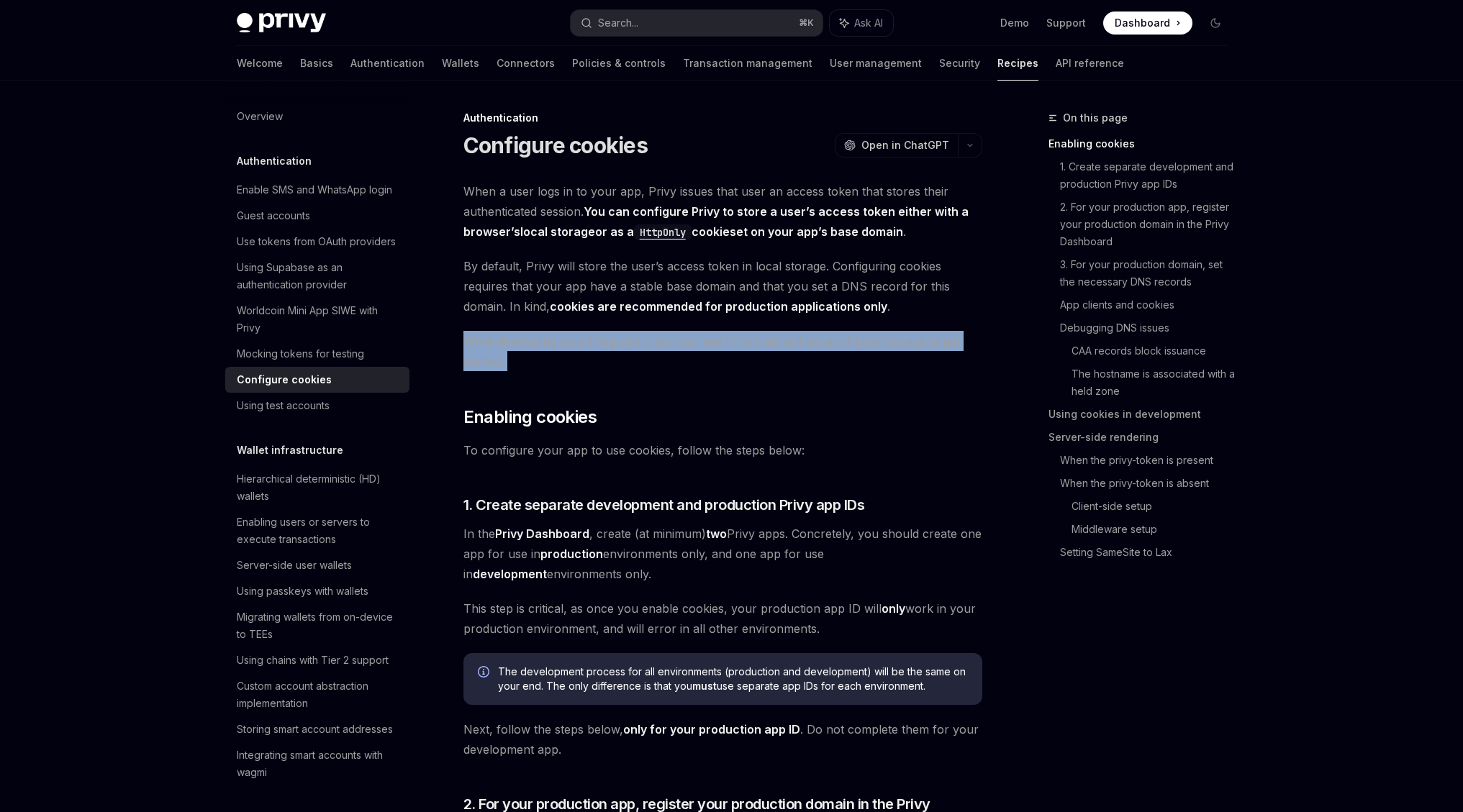
click at [770, 340] on span "While developing your integration, you can use Privy’s default setup of local s…" at bounding box center [723, 351] width 518 height 40
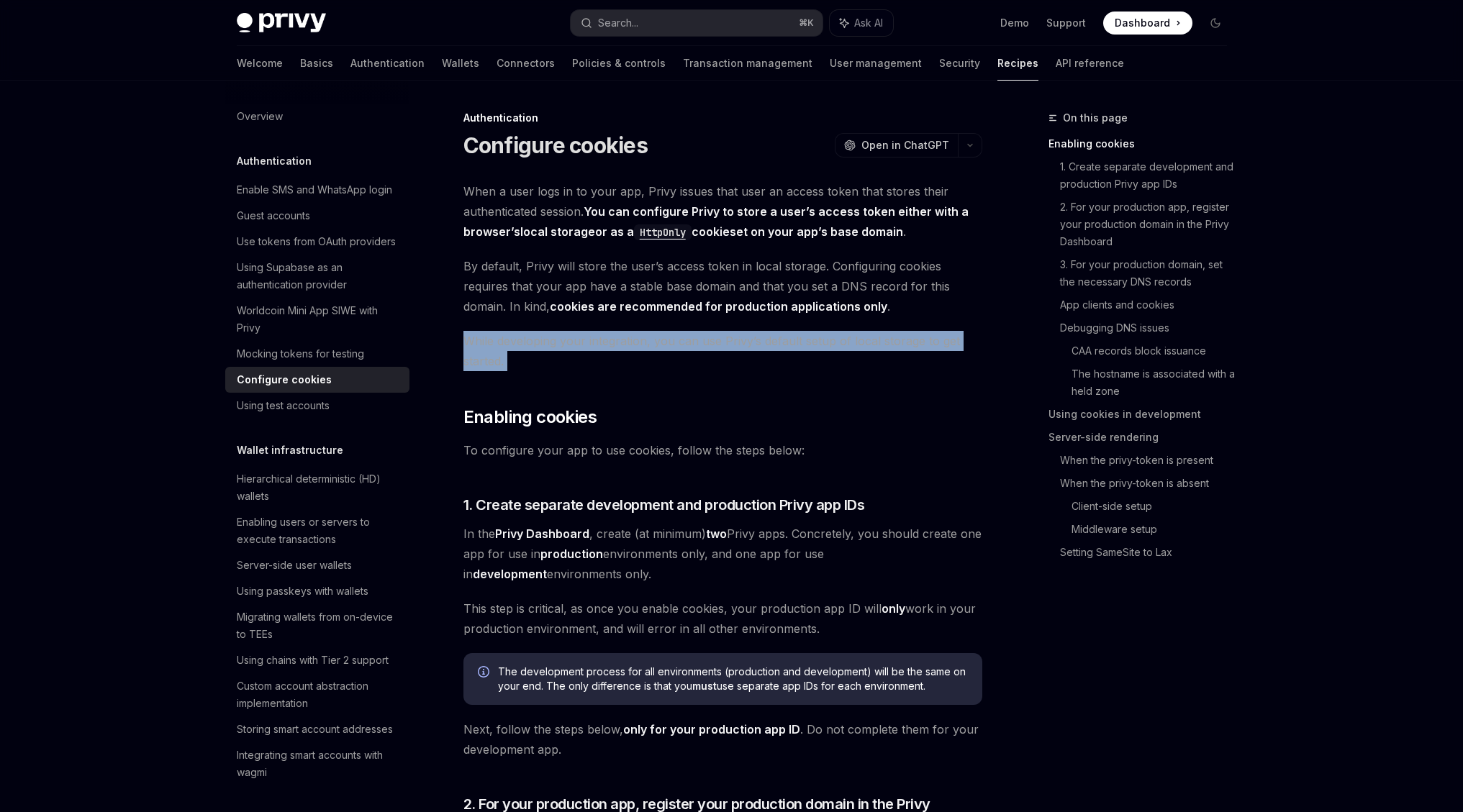
click at [765, 338] on span "While developing your integration, you can use Privy’s default setup of local s…" at bounding box center [723, 351] width 518 height 40
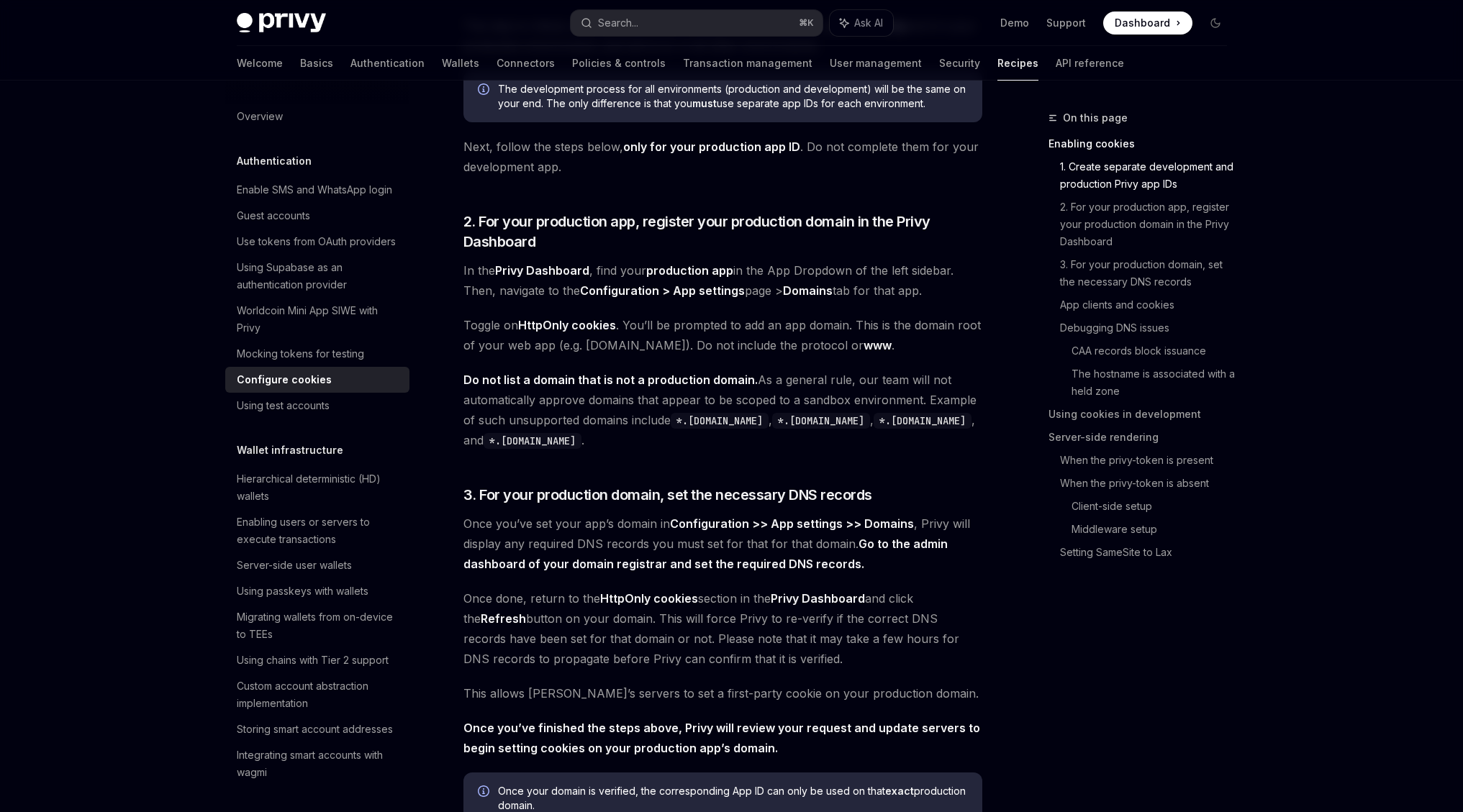
scroll to position [855, 0]
